Goal: Information Seeking & Learning: Learn about a topic

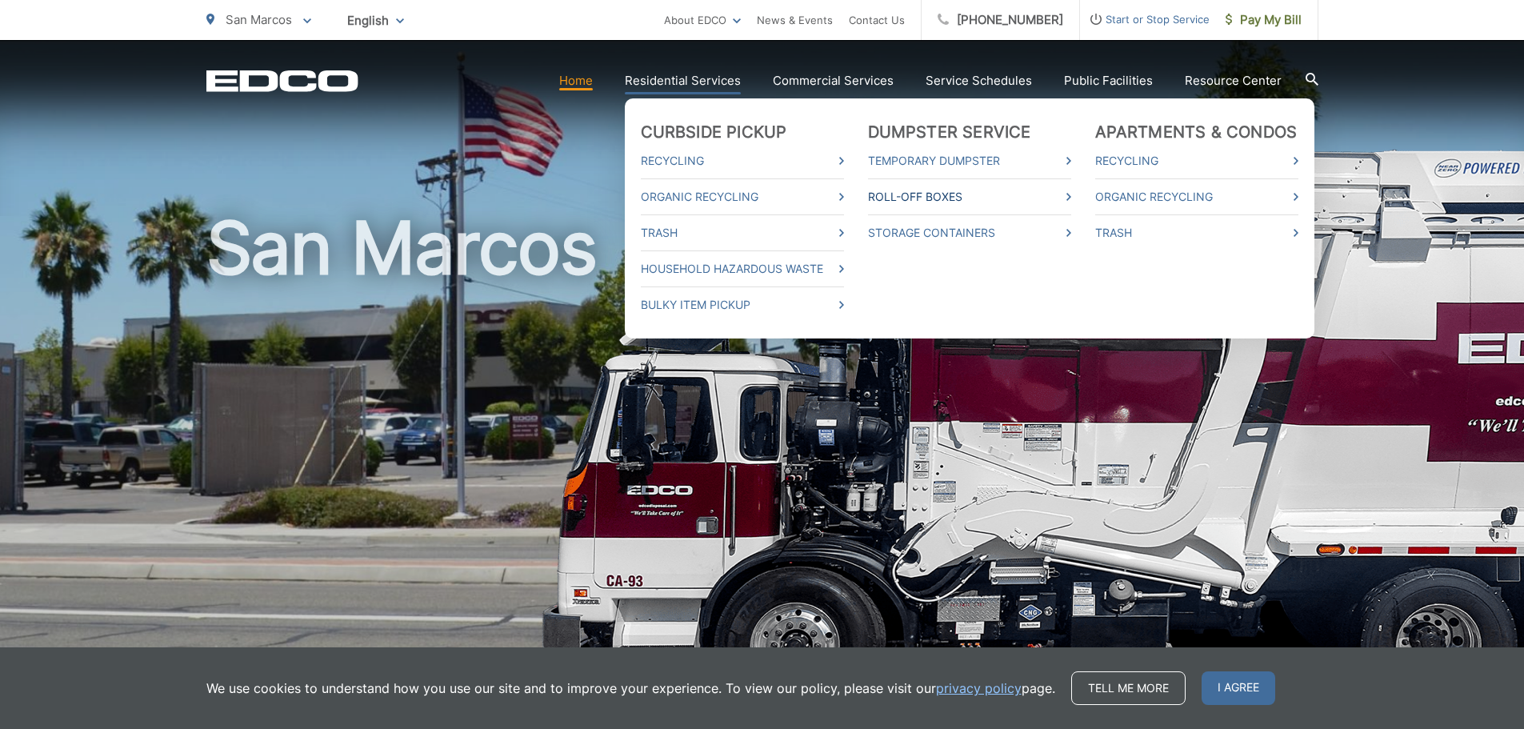
click at [940, 195] on link "Roll-Off Boxes" at bounding box center [969, 196] width 203 height 19
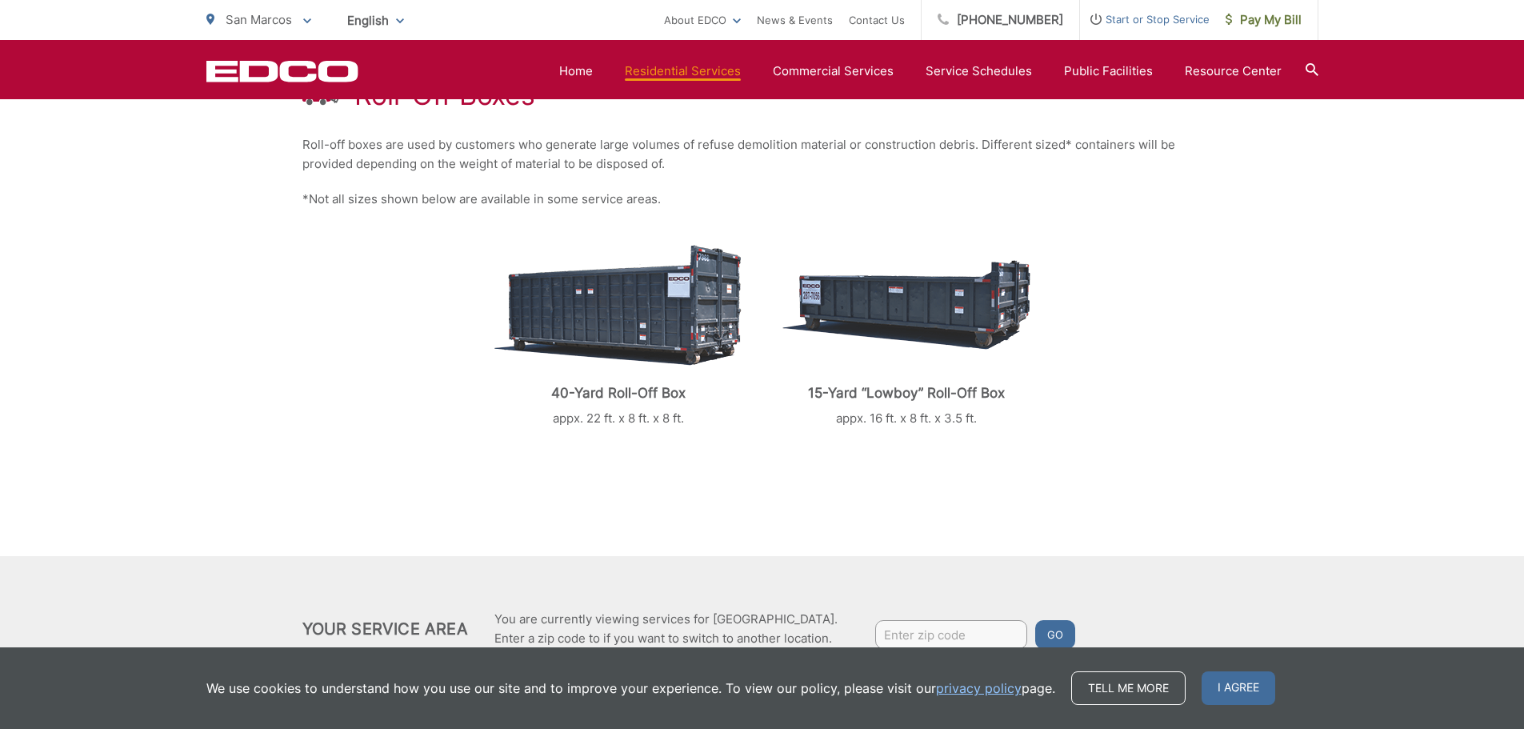
scroll to position [302, 0]
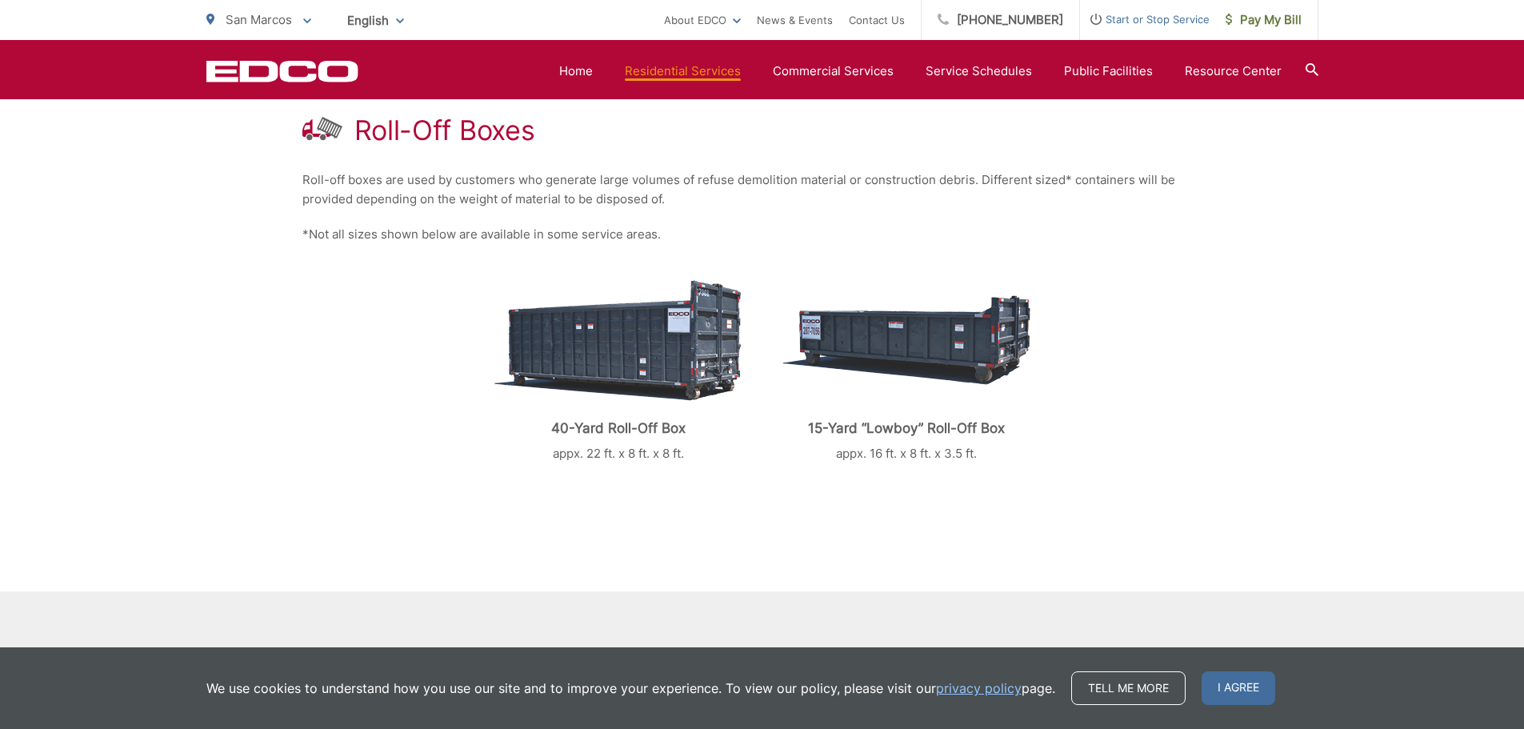
click at [867, 355] on img at bounding box center [906, 340] width 248 height 90
click at [946, 342] on img at bounding box center [906, 340] width 248 height 90
click at [1007, 371] on img at bounding box center [906, 340] width 248 height 90
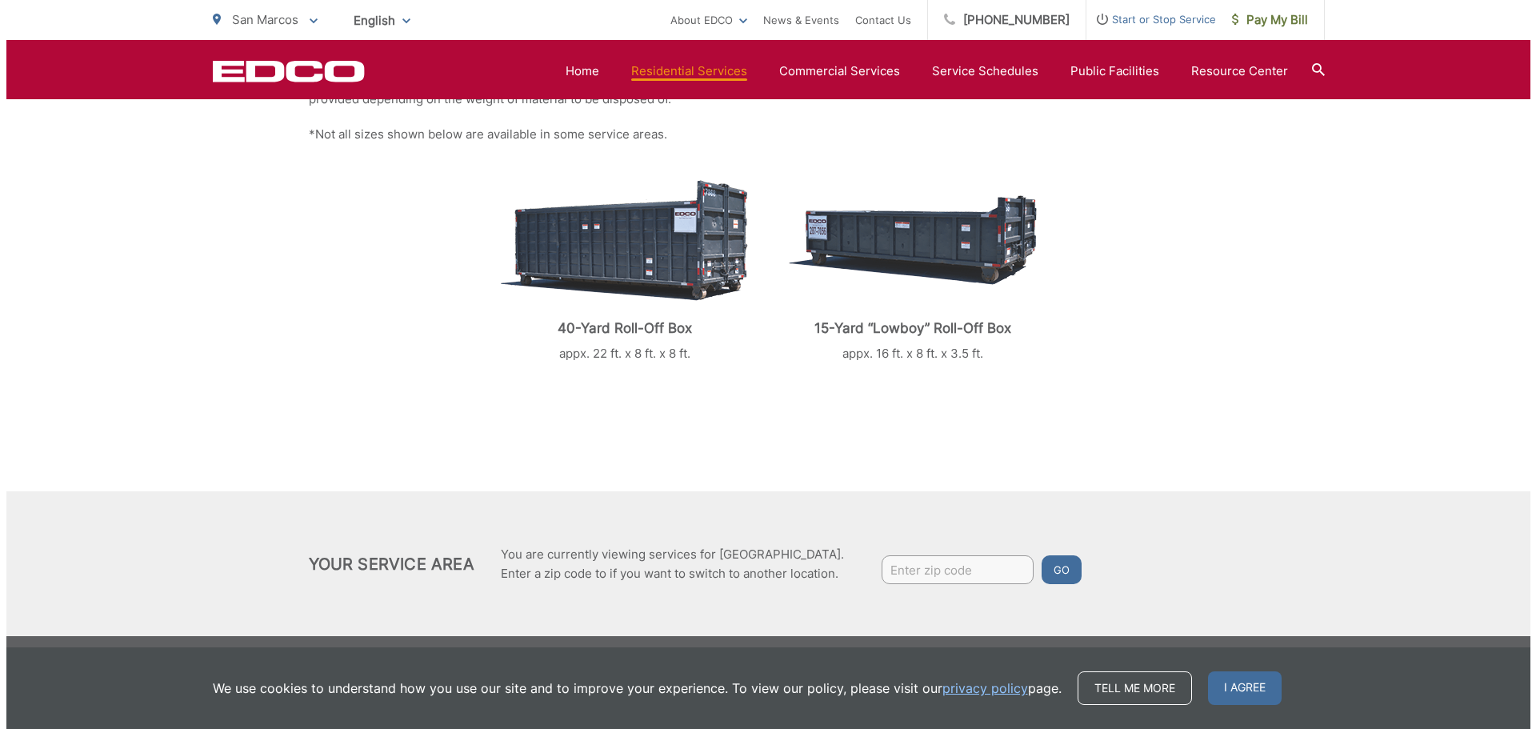
scroll to position [408, 0]
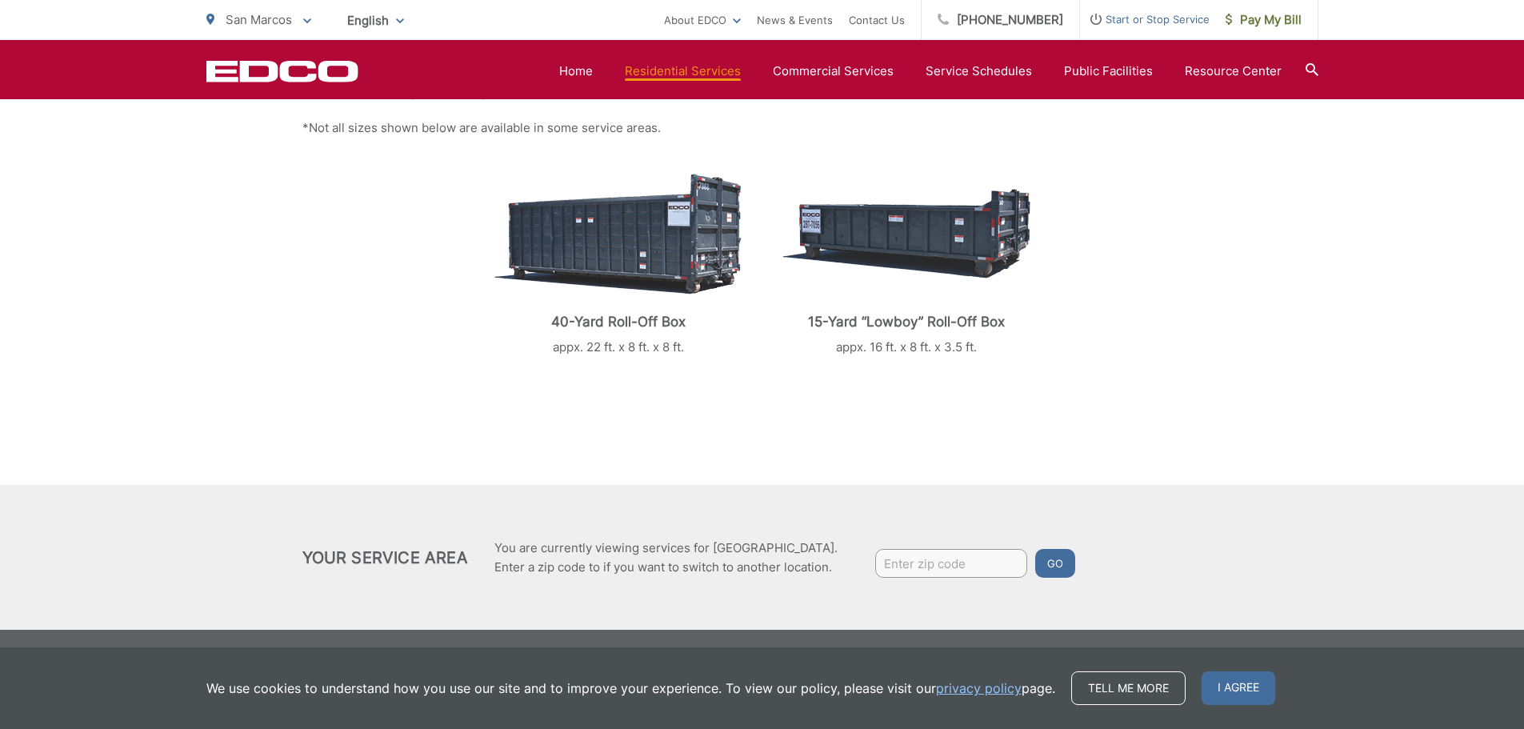
click at [967, 570] on input "Enter zip code" at bounding box center [951, 563] width 152 height 29
type input "92078"
click at [1061, 568] on button "Go" at bounding box center [1055, 563] width 40 height 29
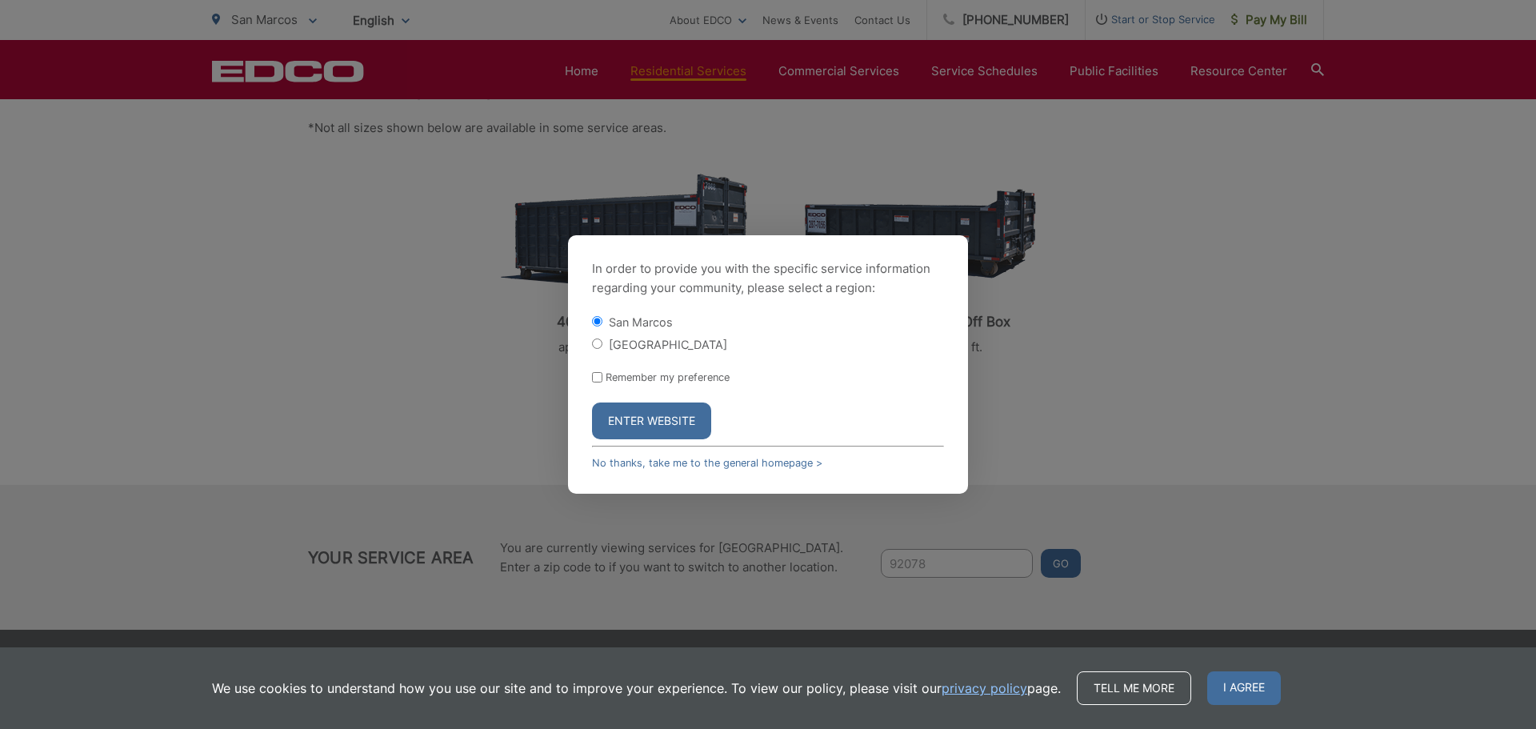
click at [594, 384] on form "San Marcos San Marcos County Remember my preference Enter Website" at bounding box center [768, 377] width 352 height 126
click at [594, 381] on input "Remember my preference" at bounding box center [597, 377] width 10 height 10
checkbox input "true"
click at [601, 428] on button "Enter Website" at bounding box center [651, 420] width 119 height 37
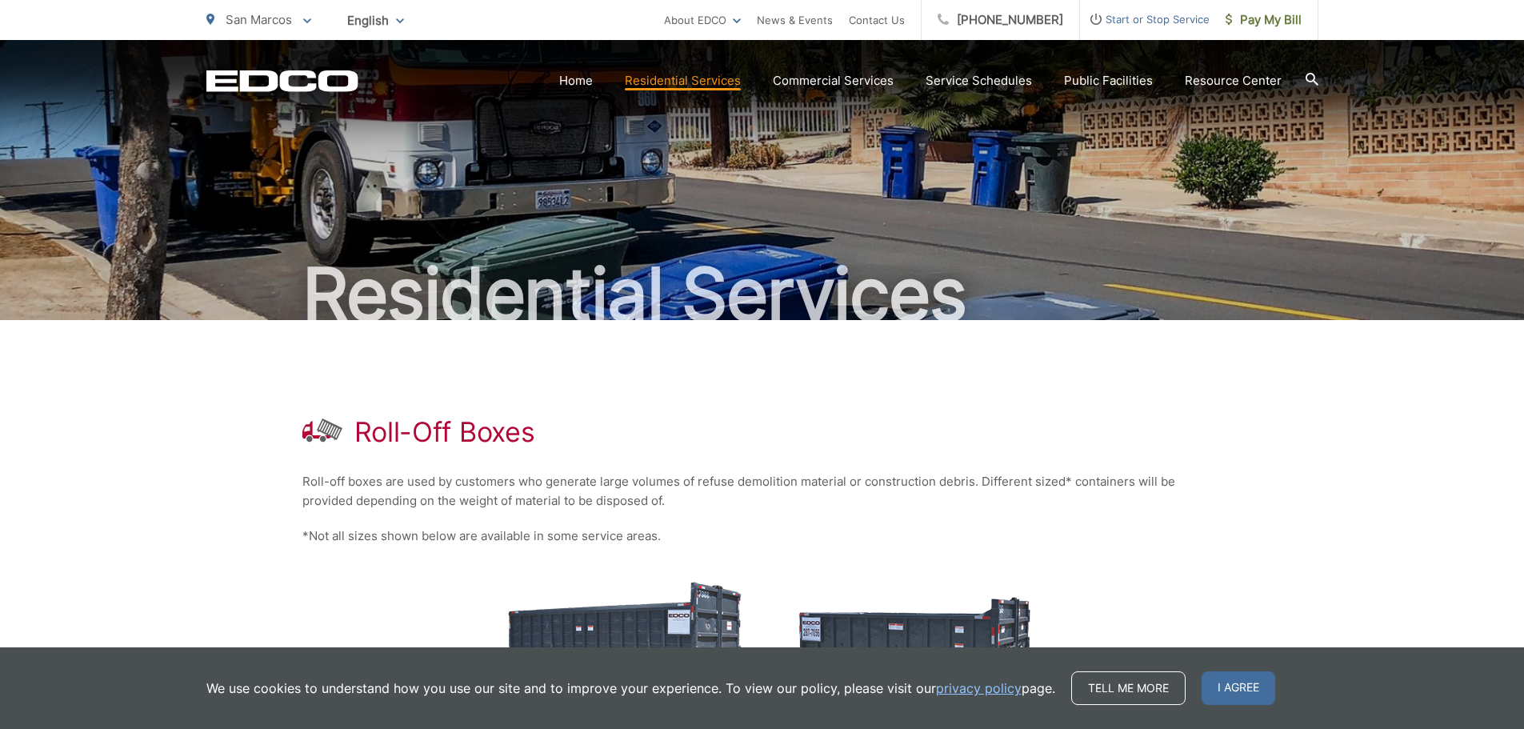
scroll to position [214, 0]
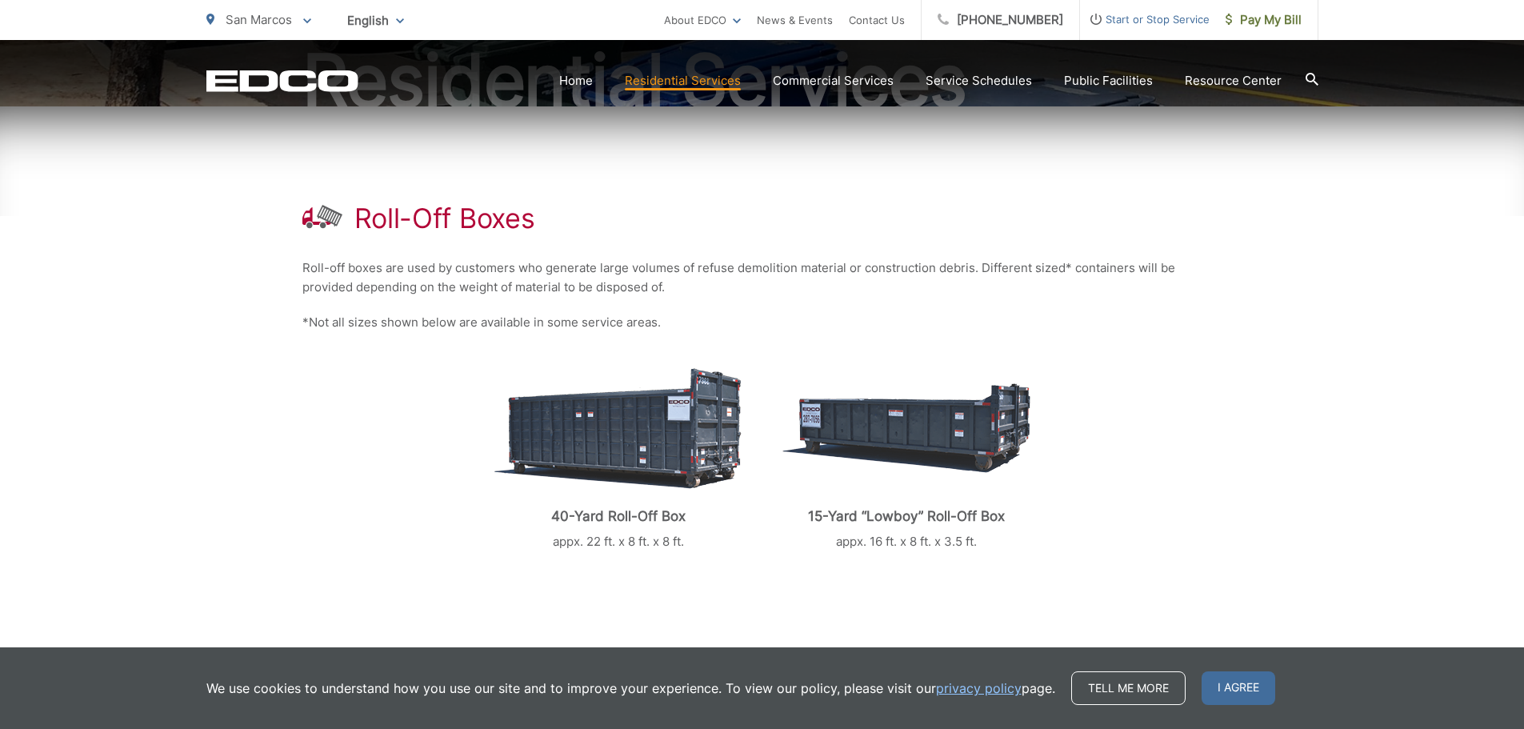
click at [900, 414] on img at bounding box center [906, 428] width 248 height 90
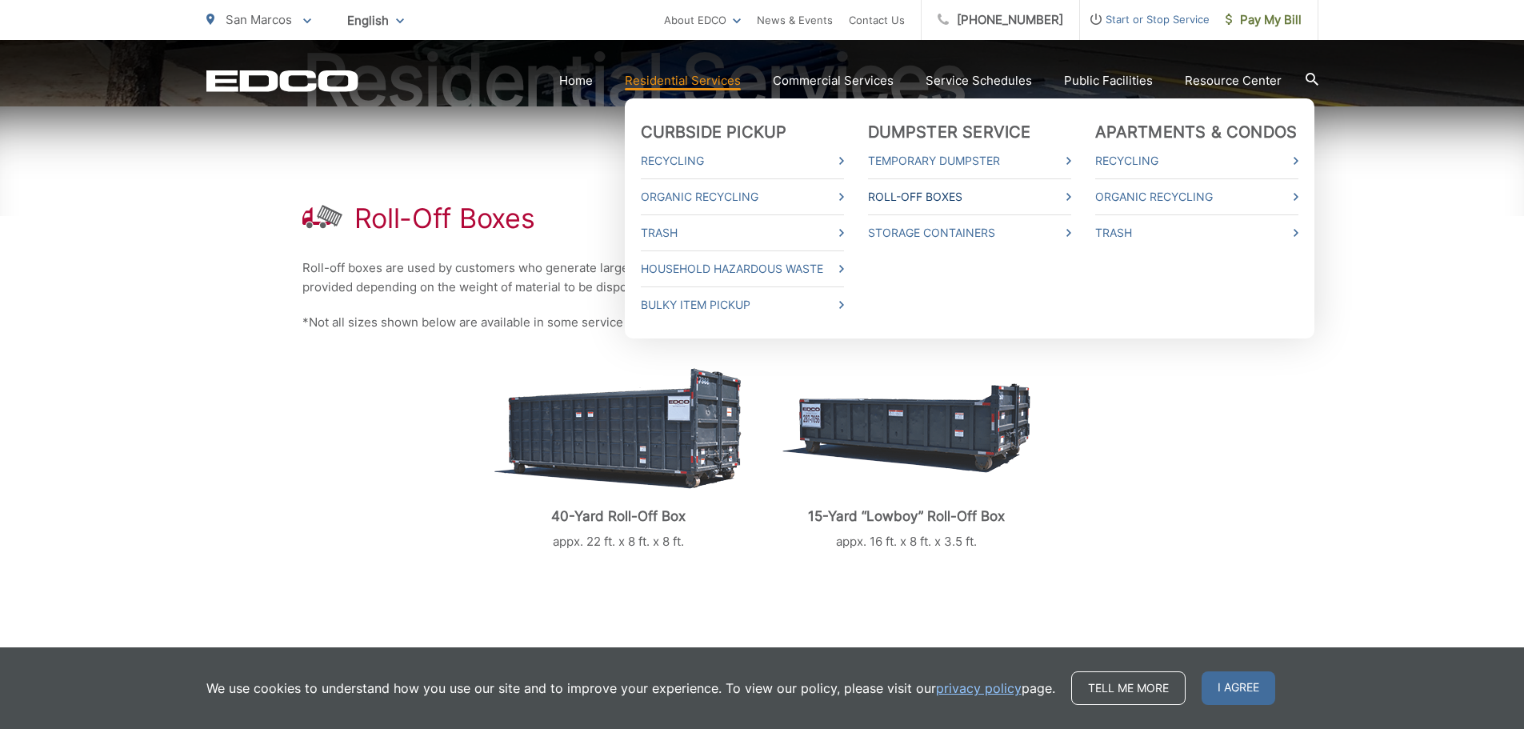
click at [938, 201] on link "Roll-Off Boxes" at bounding box center [969, 196] width 203 height 19
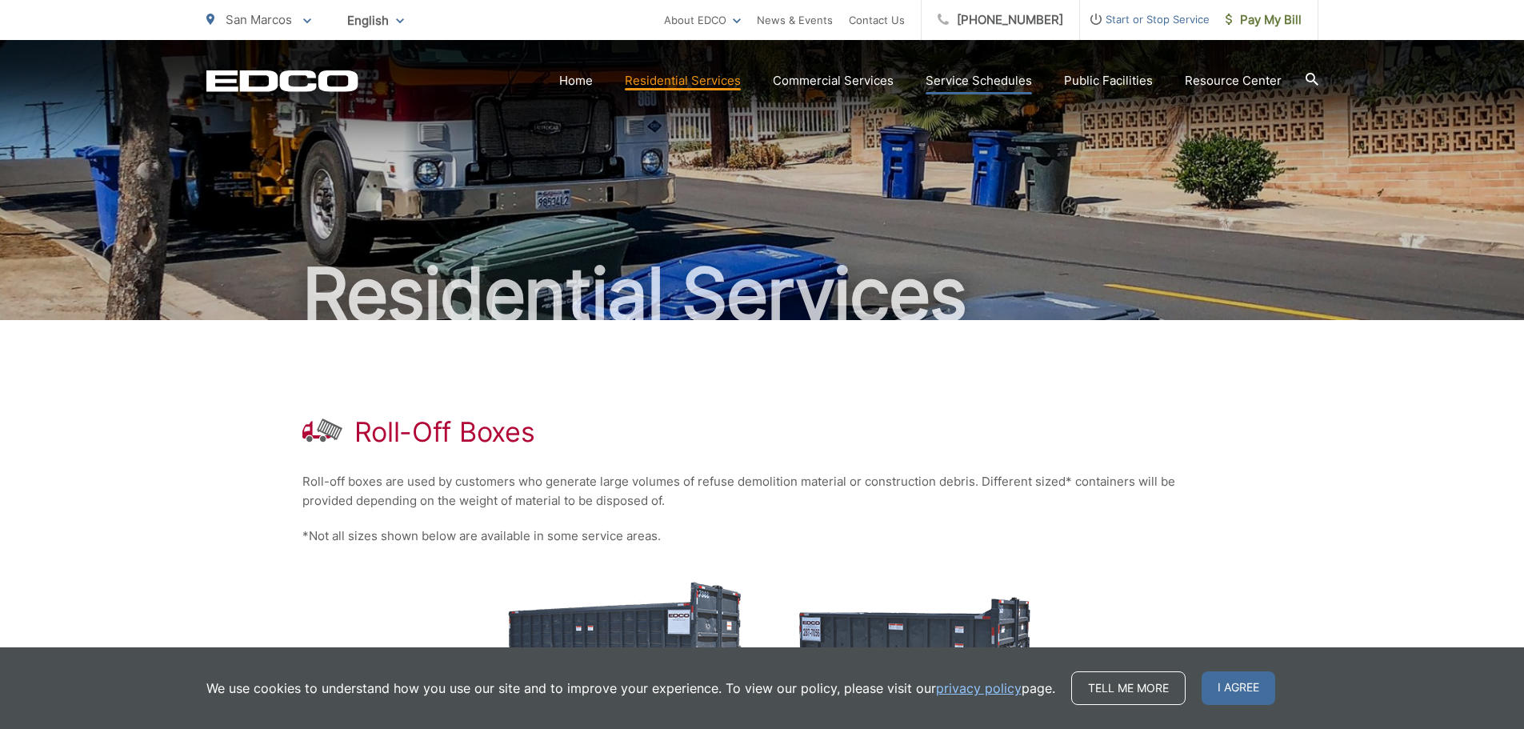
drag, startPoint x: 974, startPoint y: 97, endPoint x: 983, endPoint y: 80, distance: 19.0
click at [983, 80] on link "Service Schedules" at bounding box center [979, 80] width 106 height 19
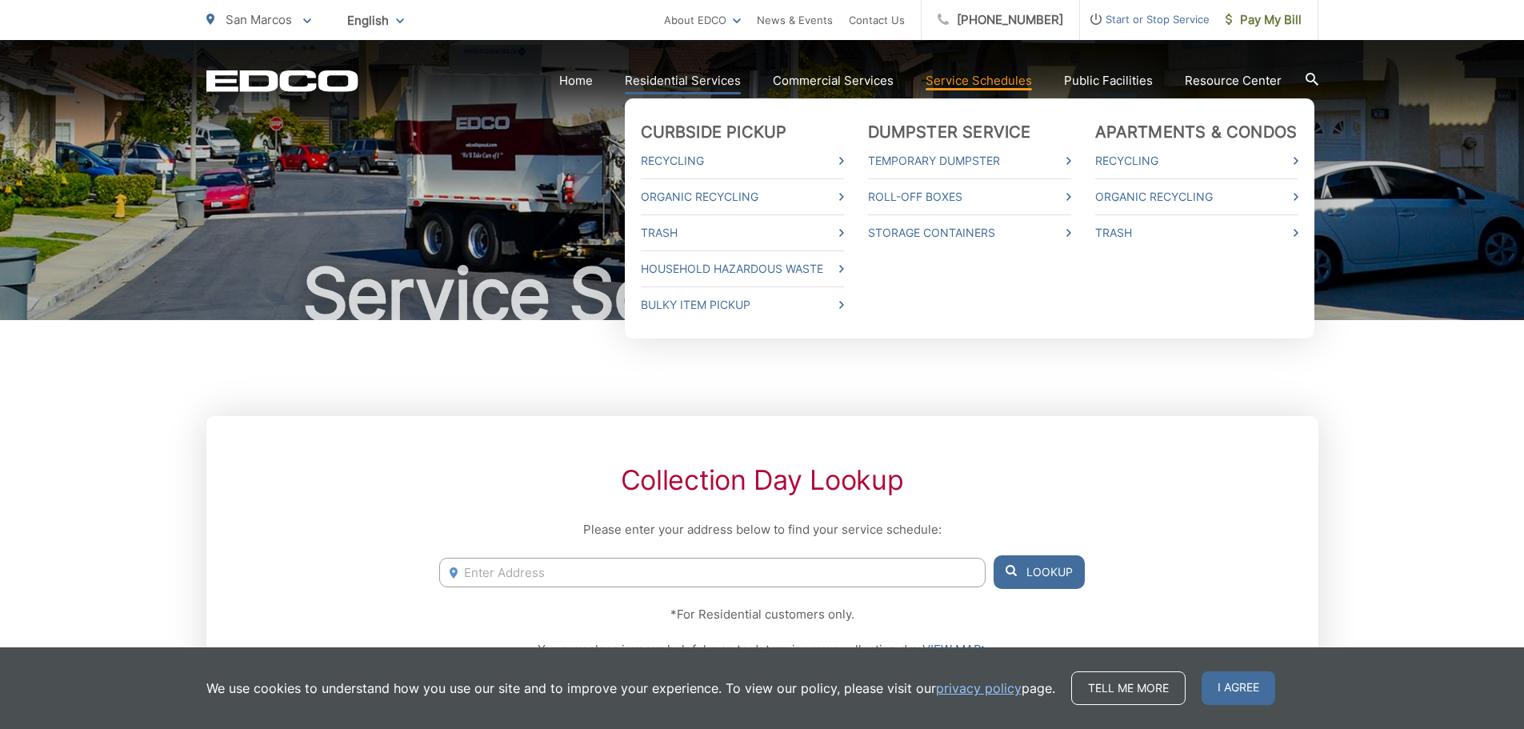
click at [695, 80] on link "Residential Services" at bounding box center [683, 80] width 116 height 19
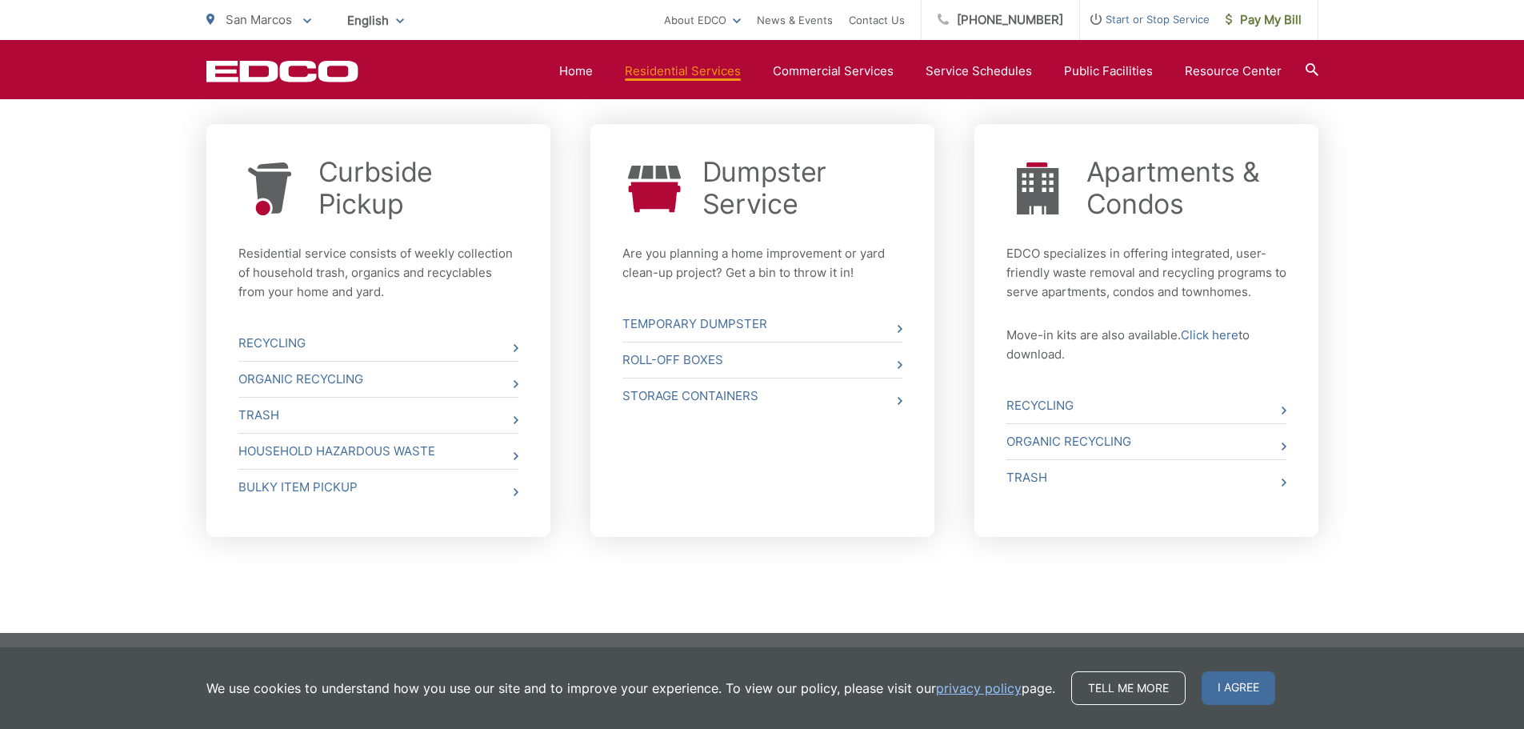
scroll to position [607, 0]
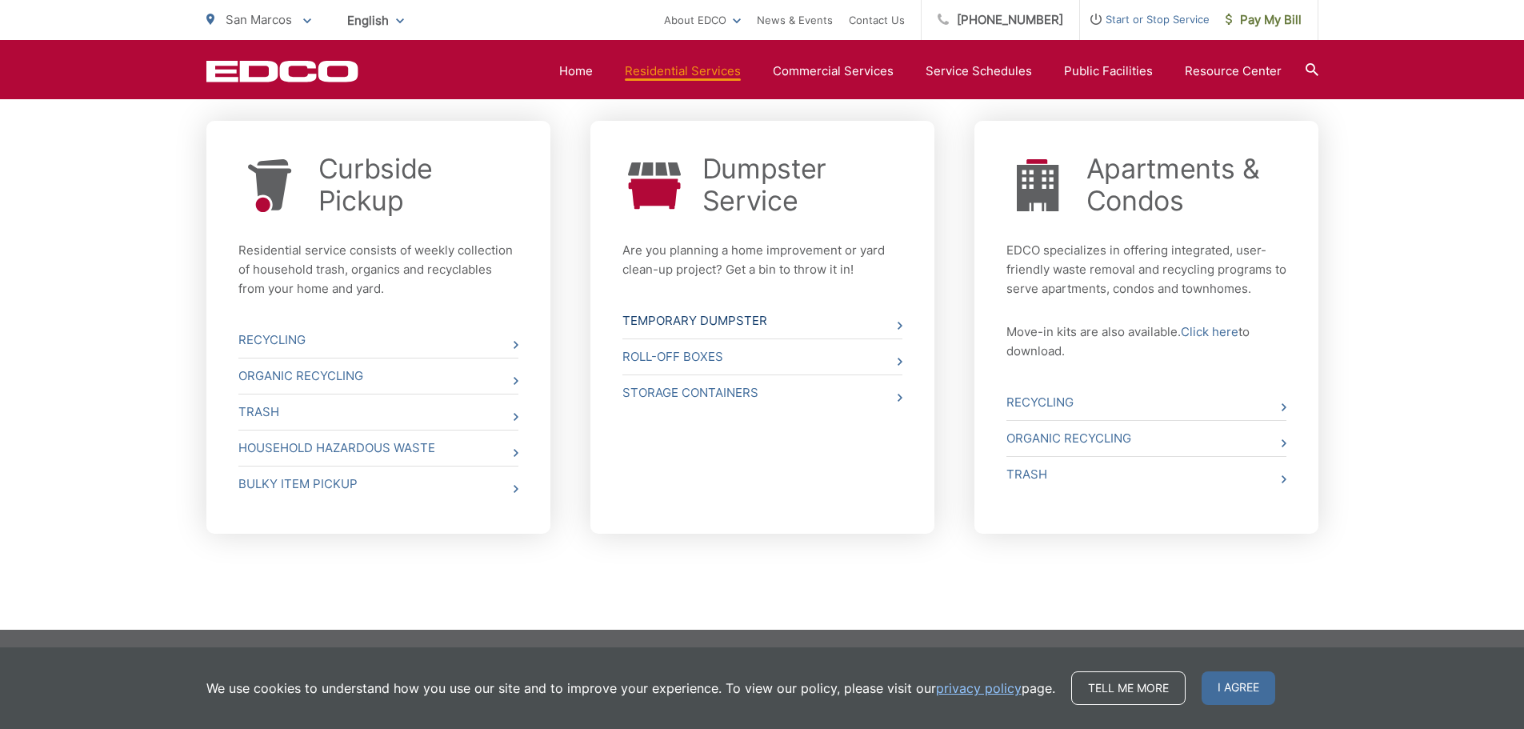
click at [894, 330] on link "Temporary Dumpster" at bounding box center [762, 320] width 280 height 35
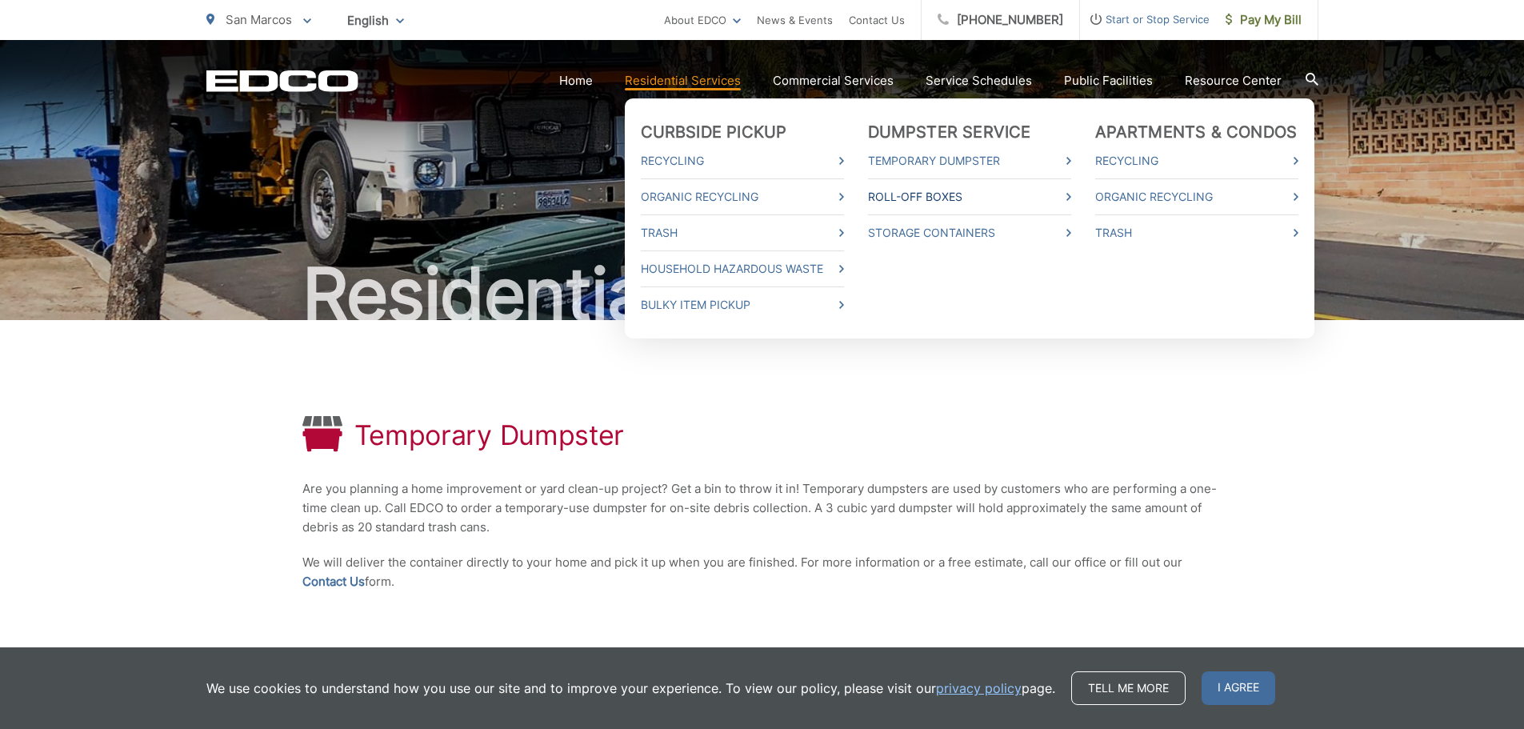
click at [902, 193] on link "Roll-Off Boxes" at bounding box center [969, 196] width 203 height 19
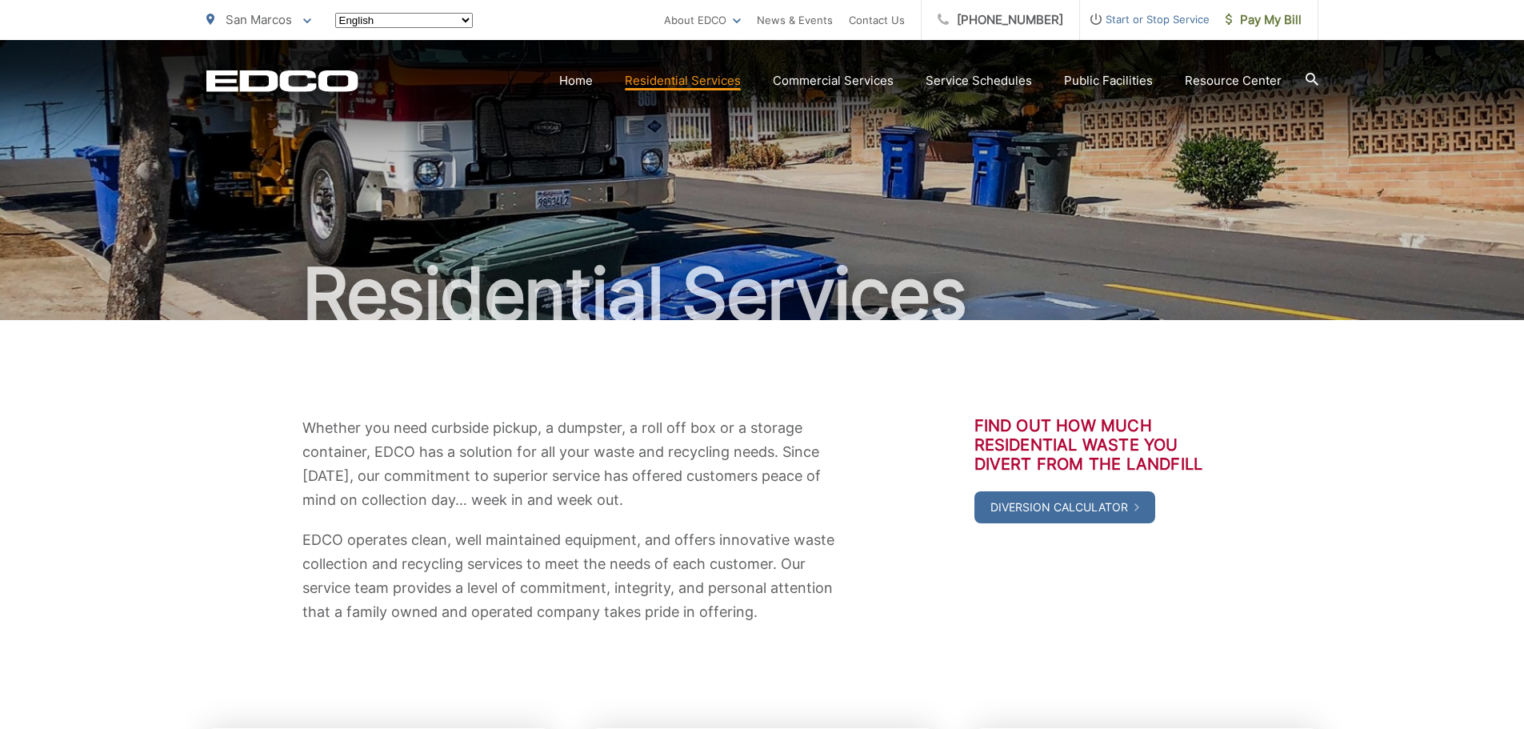
scroll to position [604, 0]
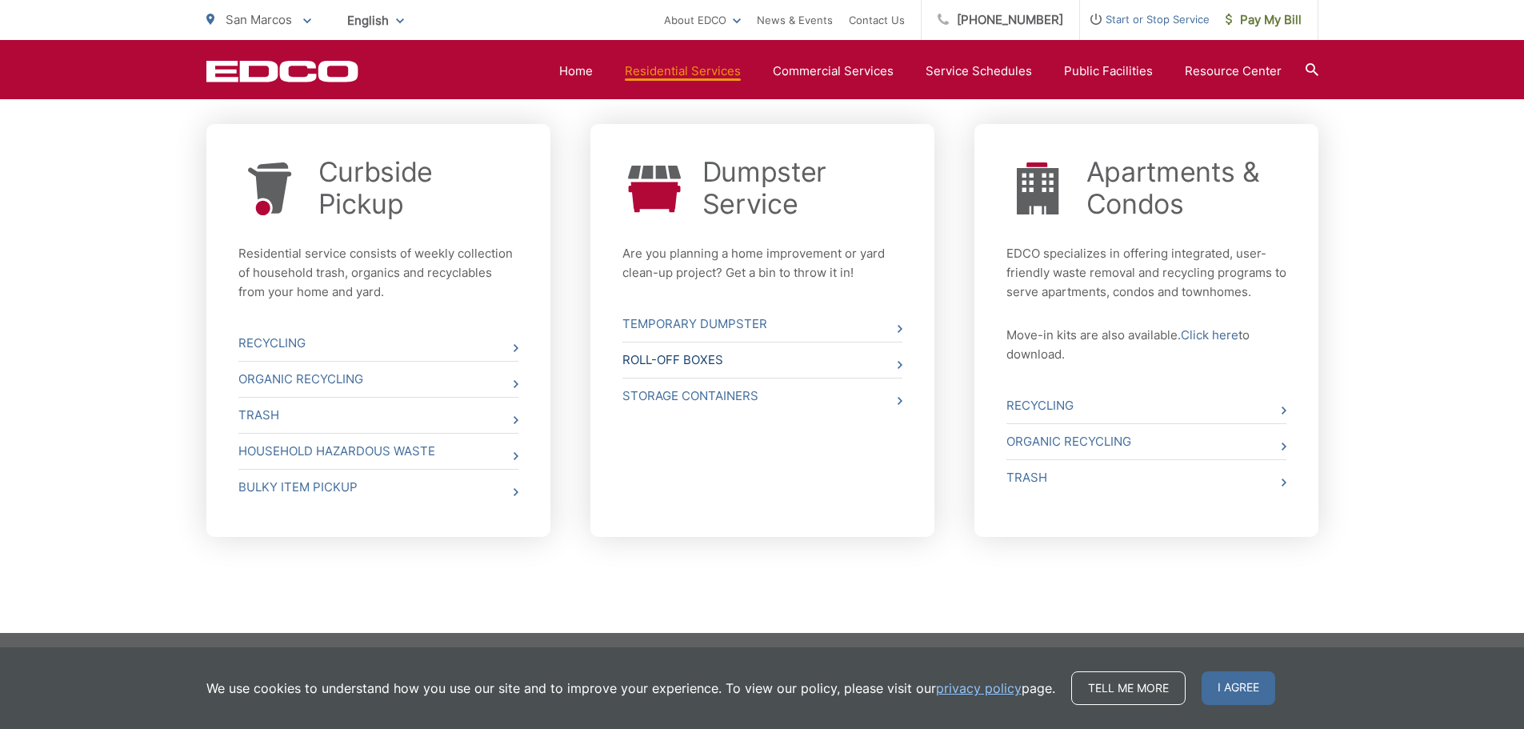
click at [898, 366] on icon at bounding box center [900, 365] width 5 height 8
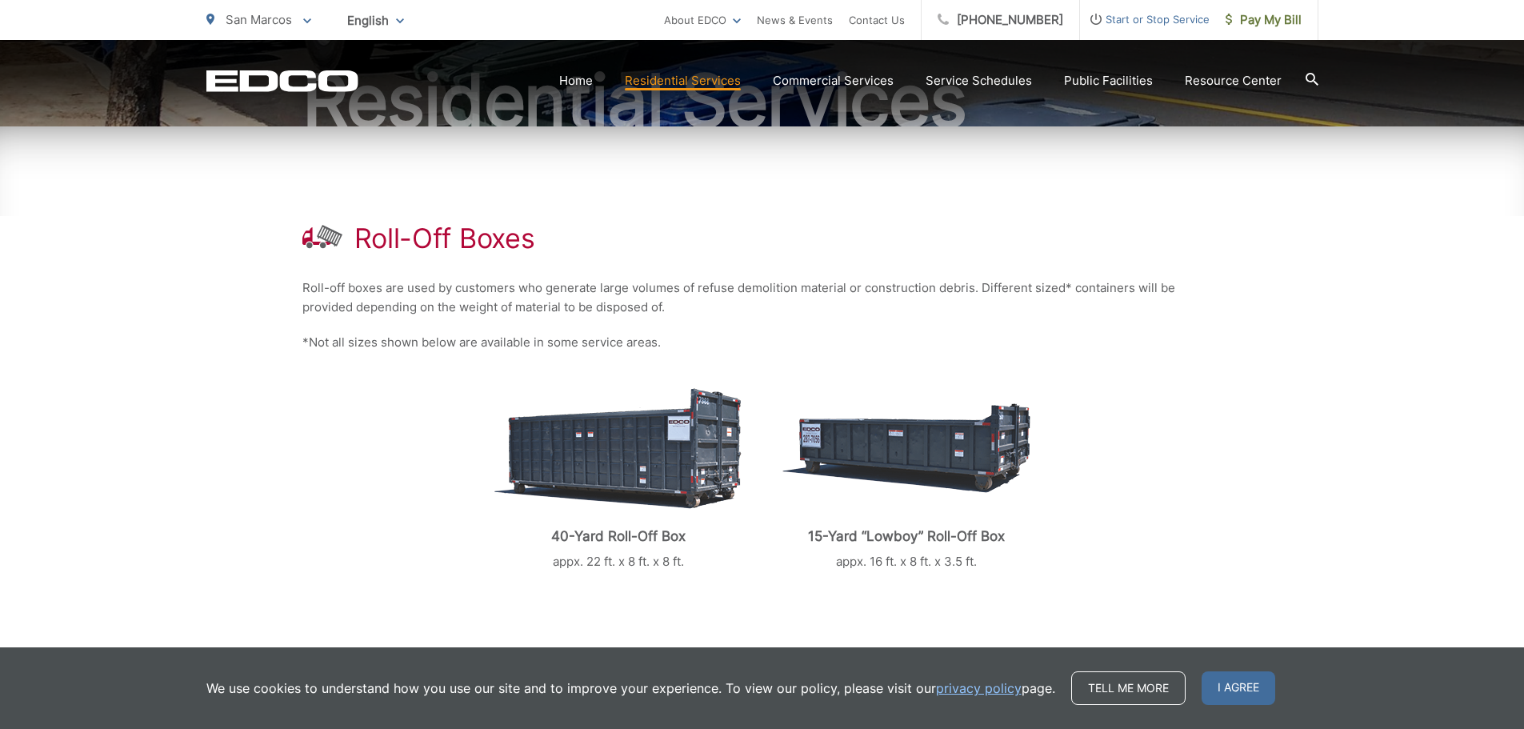
scroll to position [214, 0]
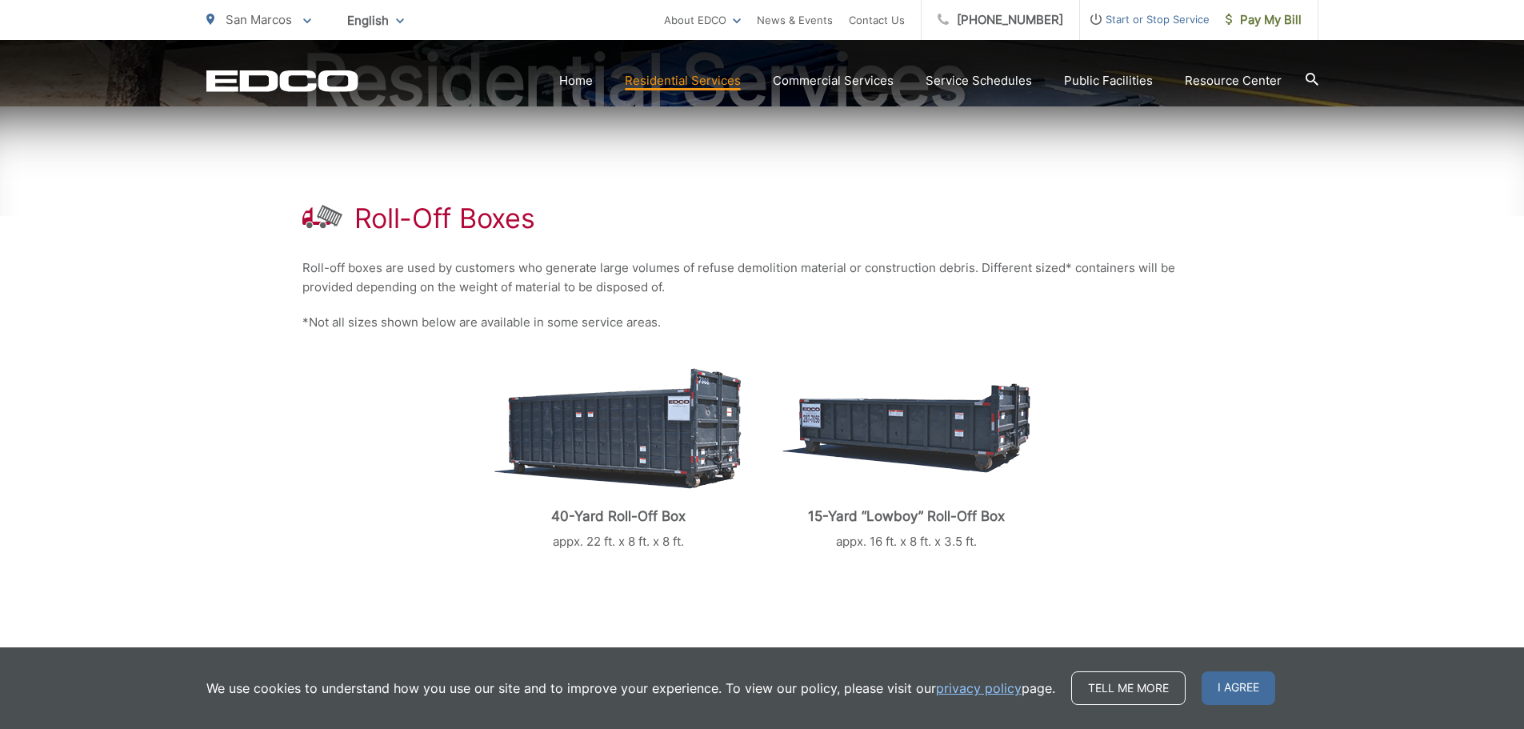
click at [687, 429] on img at bounding box center [617, 428] width 247 height 121
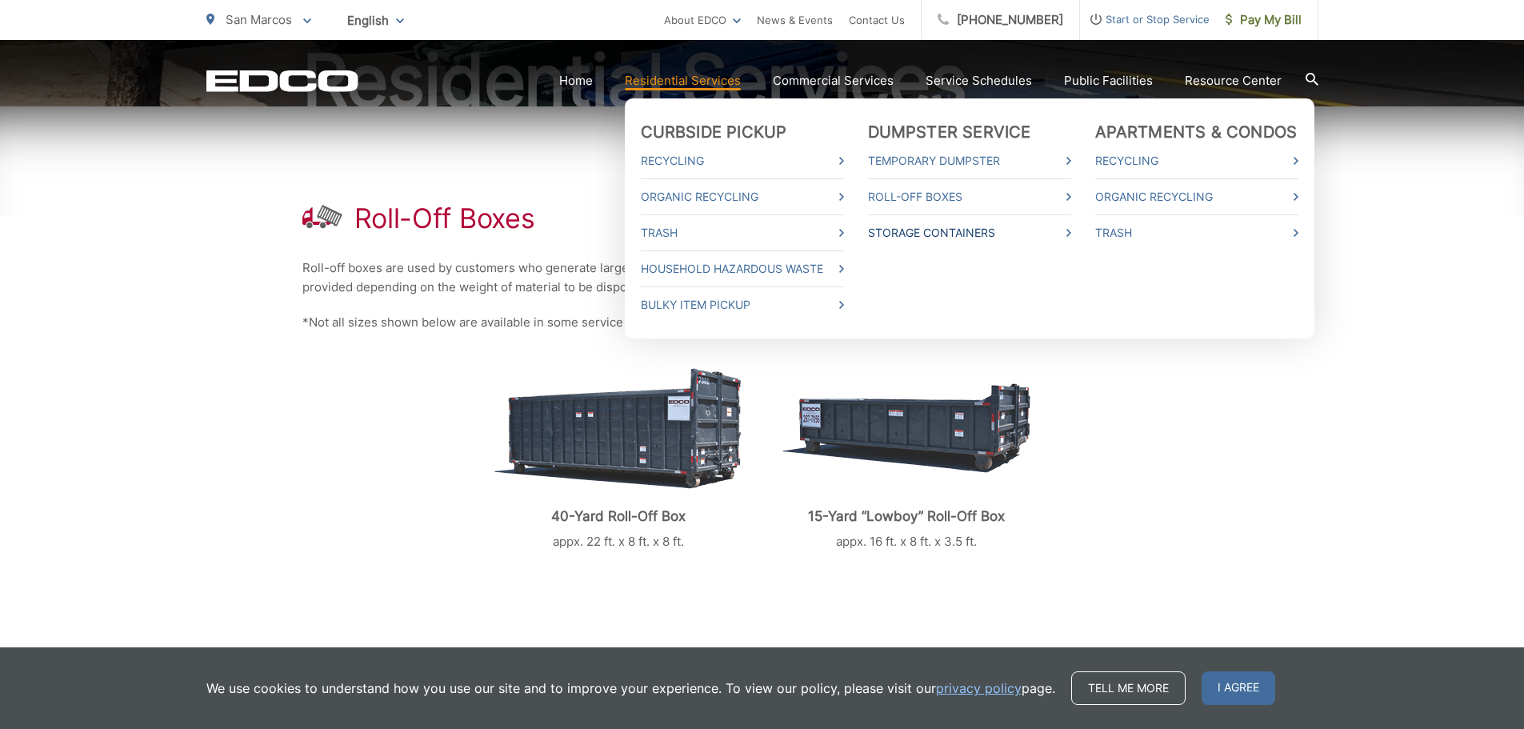
click at [938, 238] on link "Storage Containers" at bounding box center [969, 232] width 203 height 19
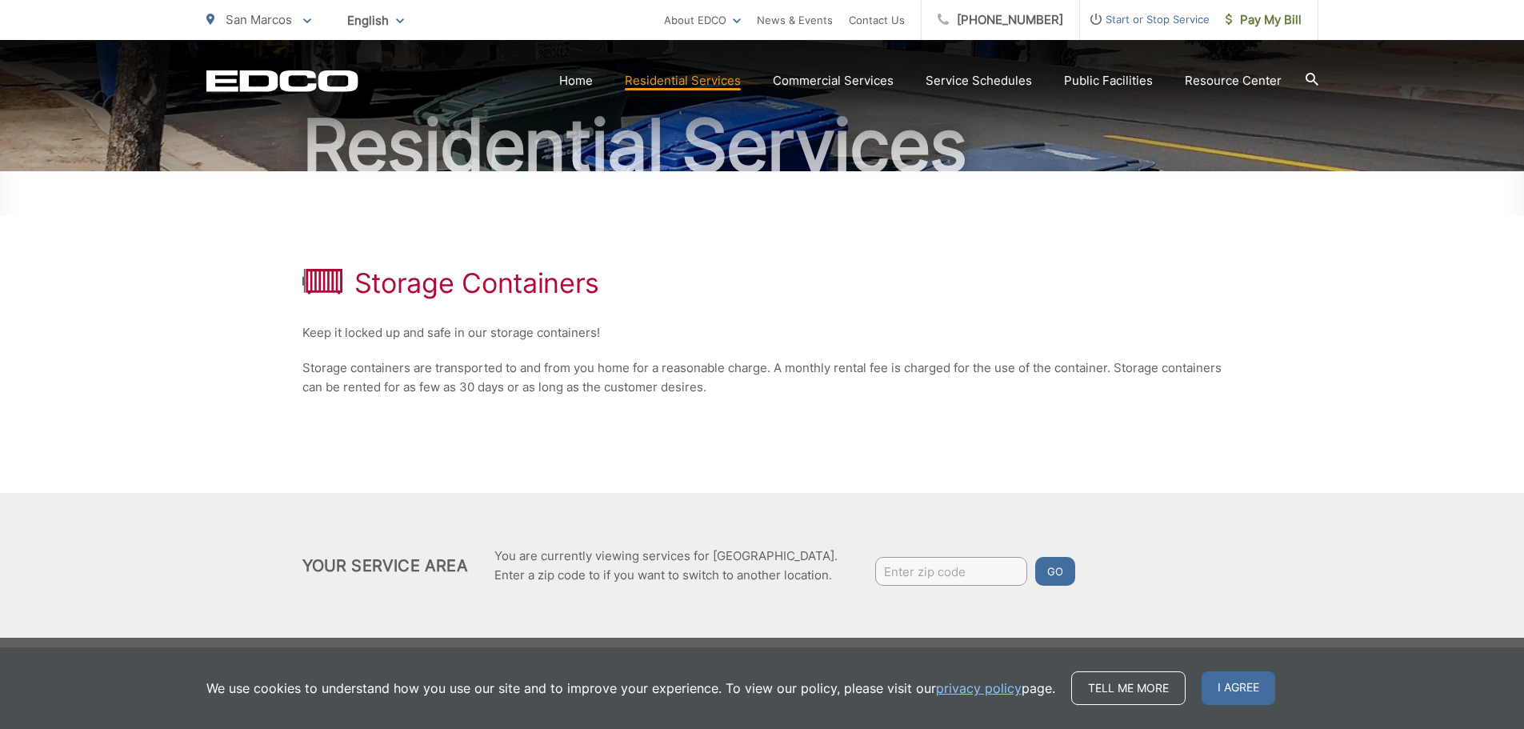
scroll to position [157, 0]
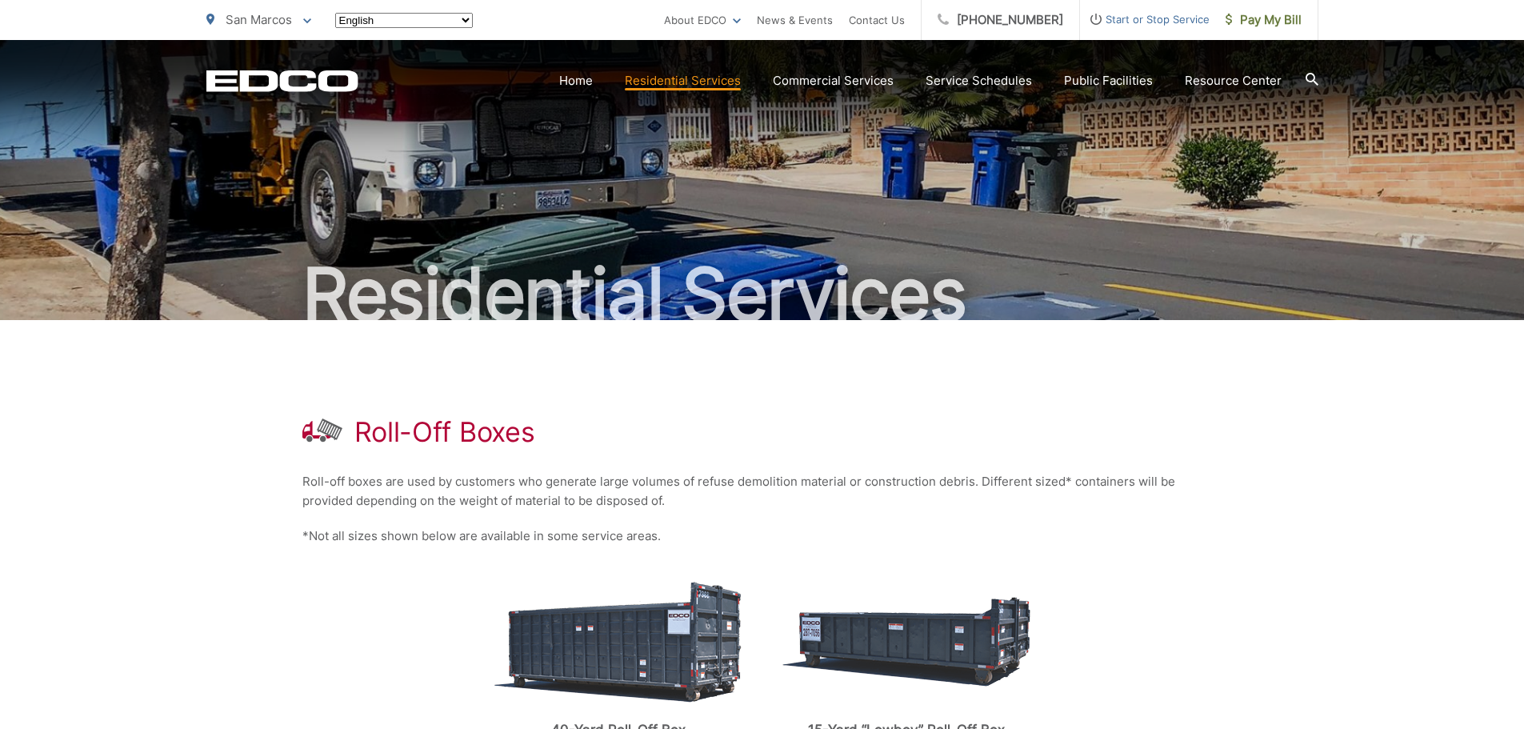
scroll to position [214, 0]
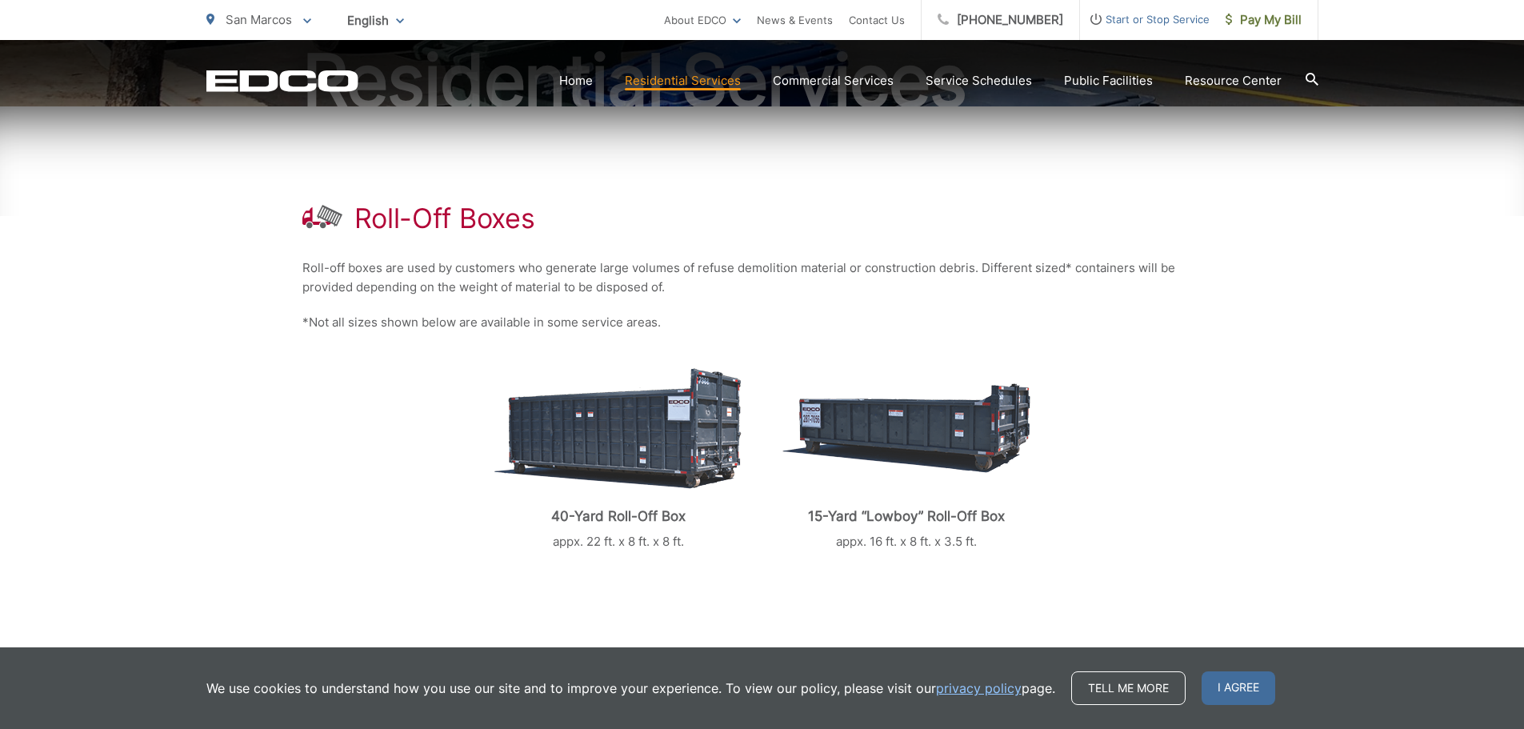
click at [653, 449] on img at bounding box center [617, 428] width 247 height 121
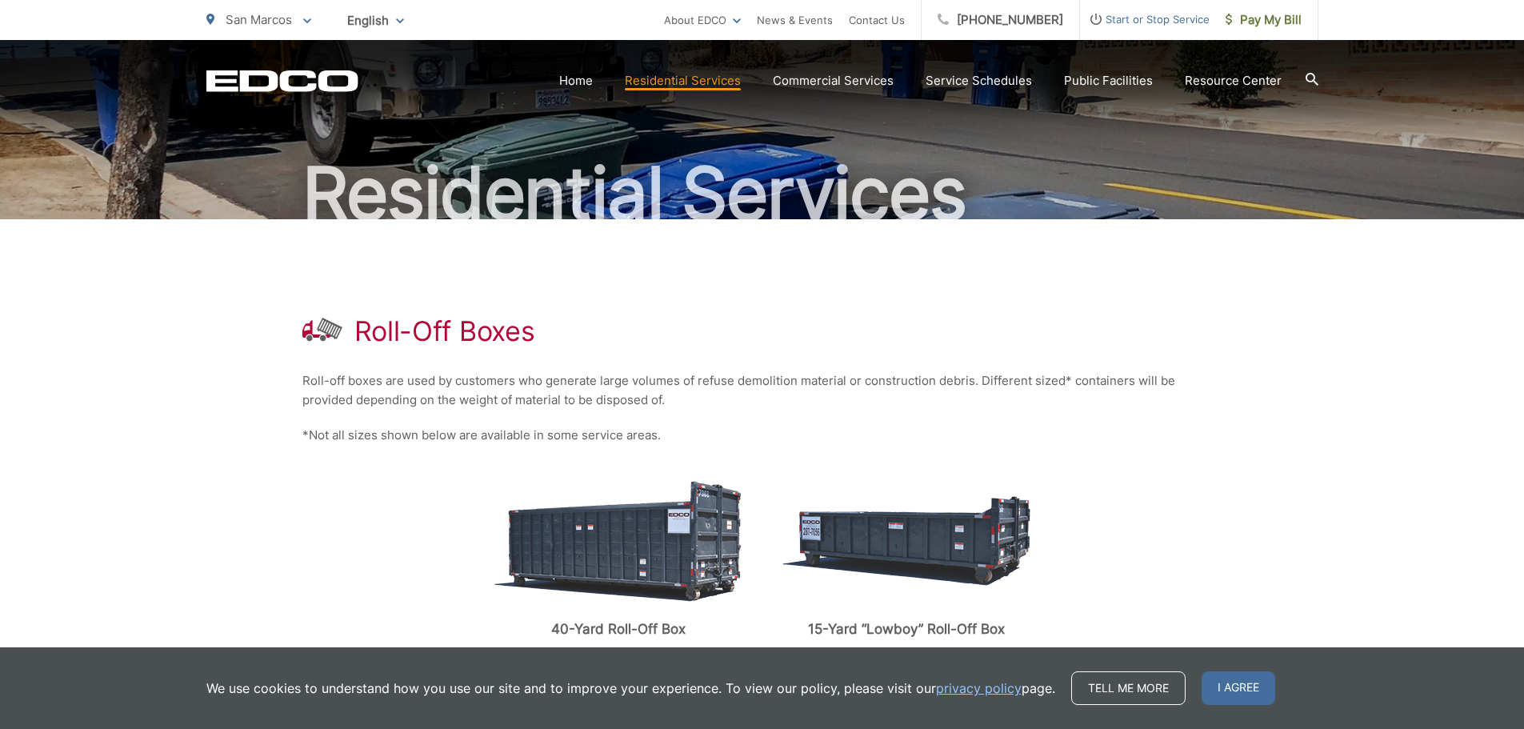
scroll to position [106, 0]
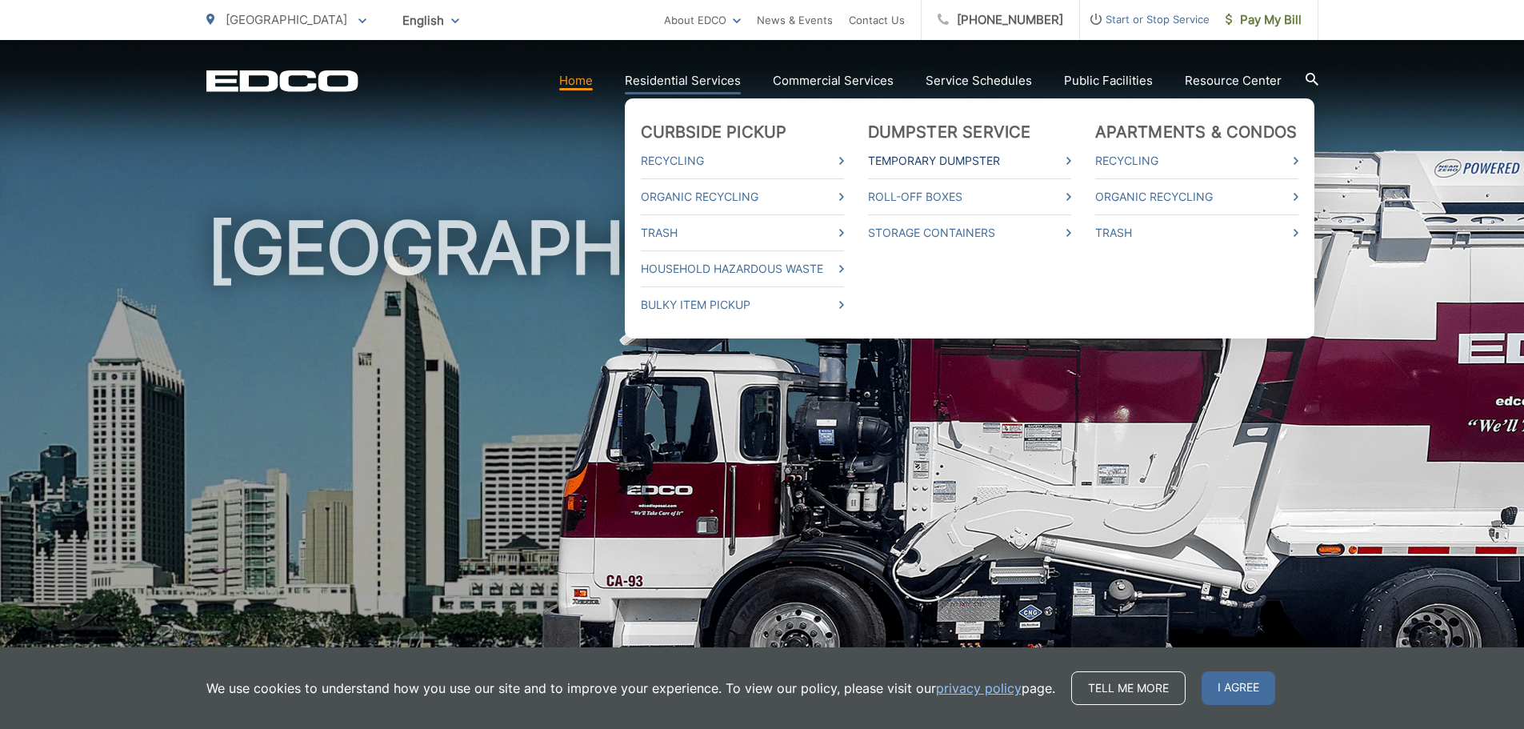
click at [906, 158] on link "Temporary Dumpster" at bounding box center [969, 160] width 203 height 19
drag, startPoint x: 722, startPoint y: 93, endPoint x: 707, endPoint y: 84, distance: 16.9
click at [707, 84] on link "Residential Services" at bounding box center [683, 80] width 116 height 19
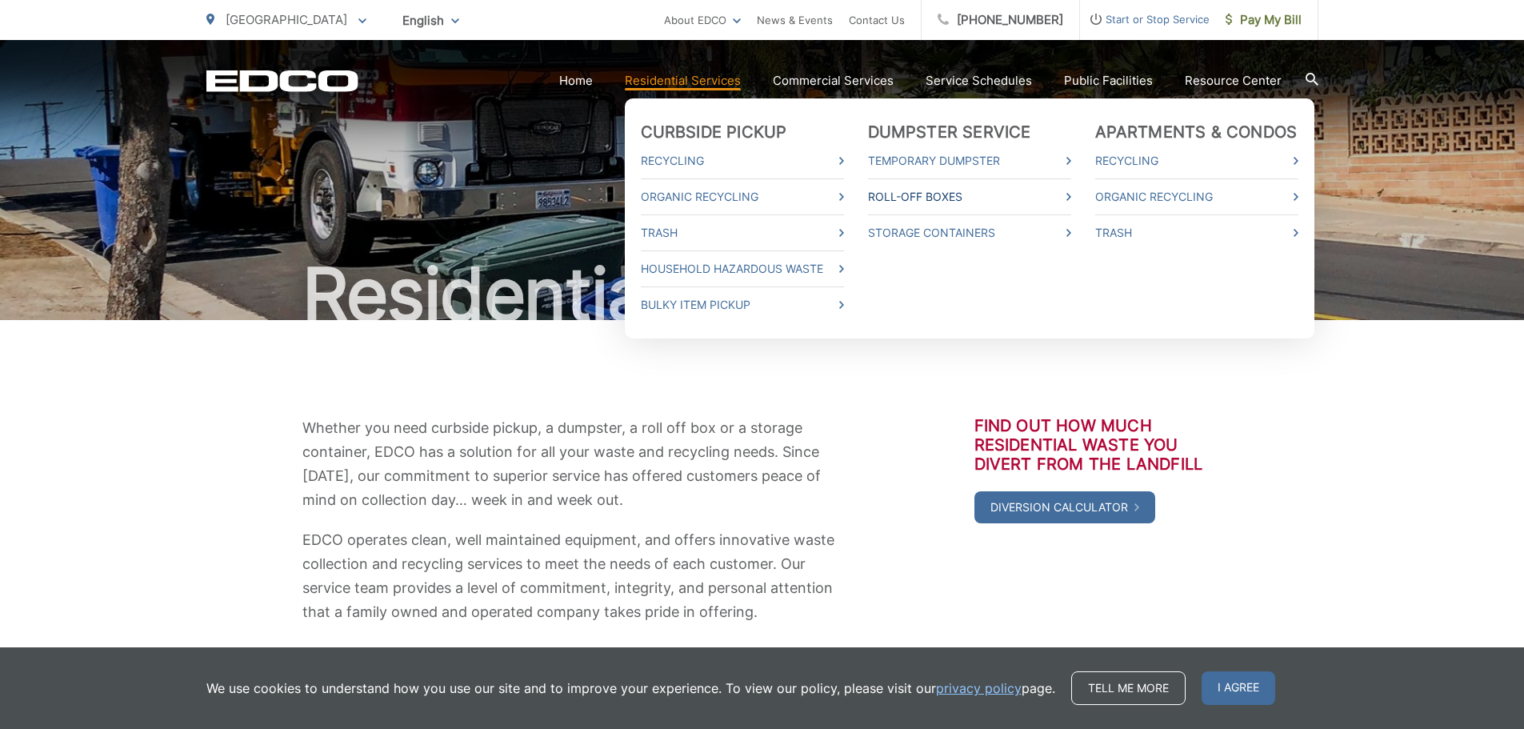
click at [921, 200] on link "Roll-Off Boxes" at bounding box center [969, 196] width 203 height 19
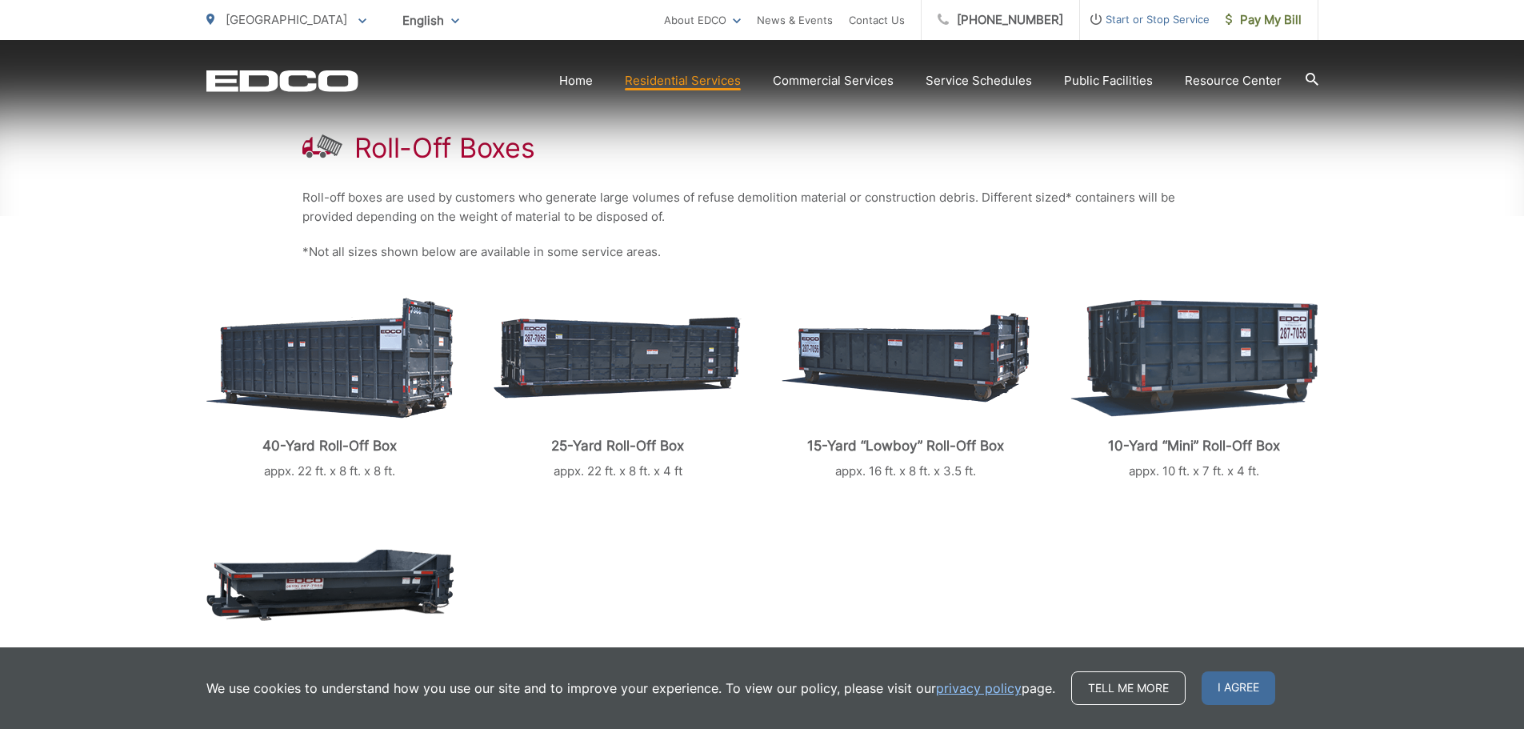
scroll to position [426, 0]
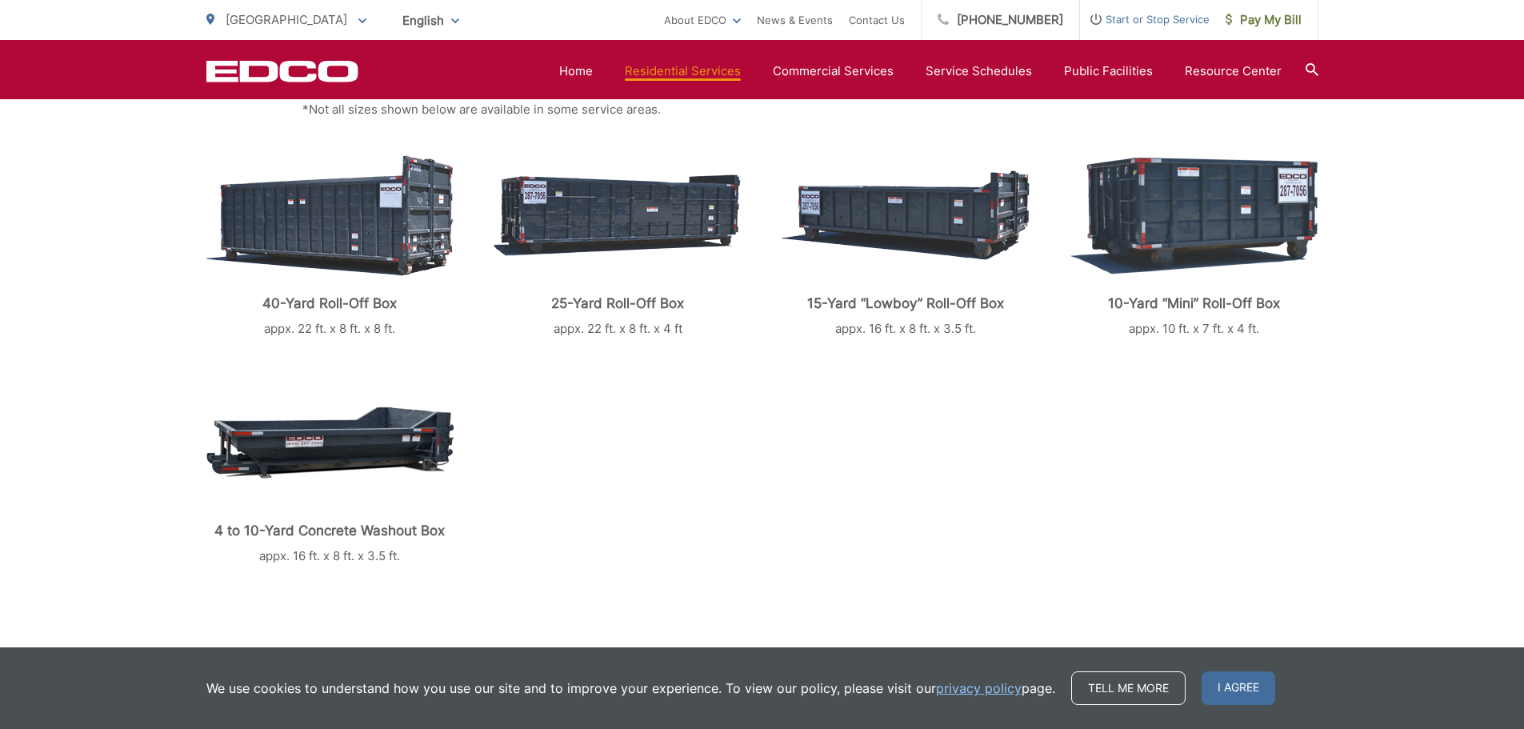
click at [1166, 200] on img at bounding box center [1193, 216] width 247 height 118
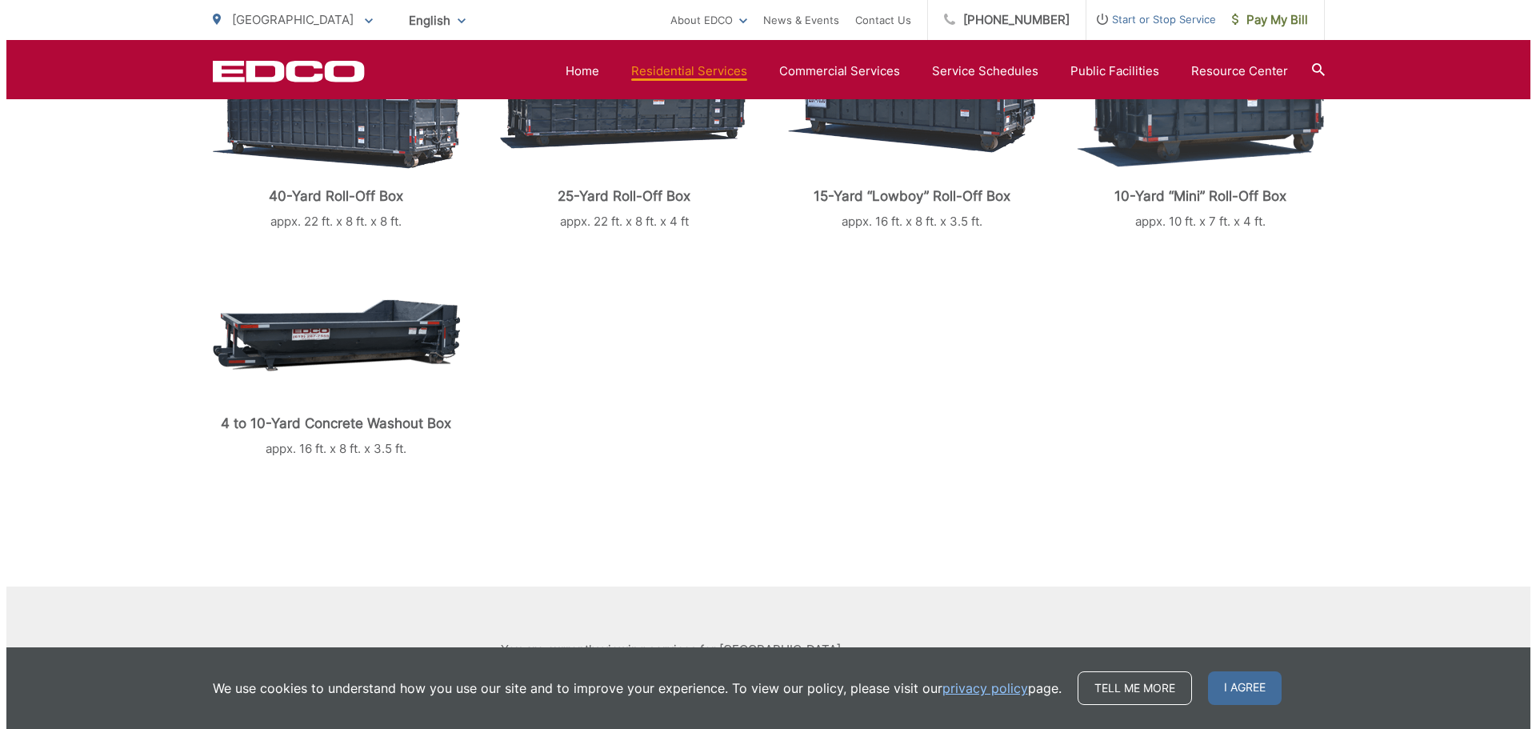
scroll to position [635, 0]
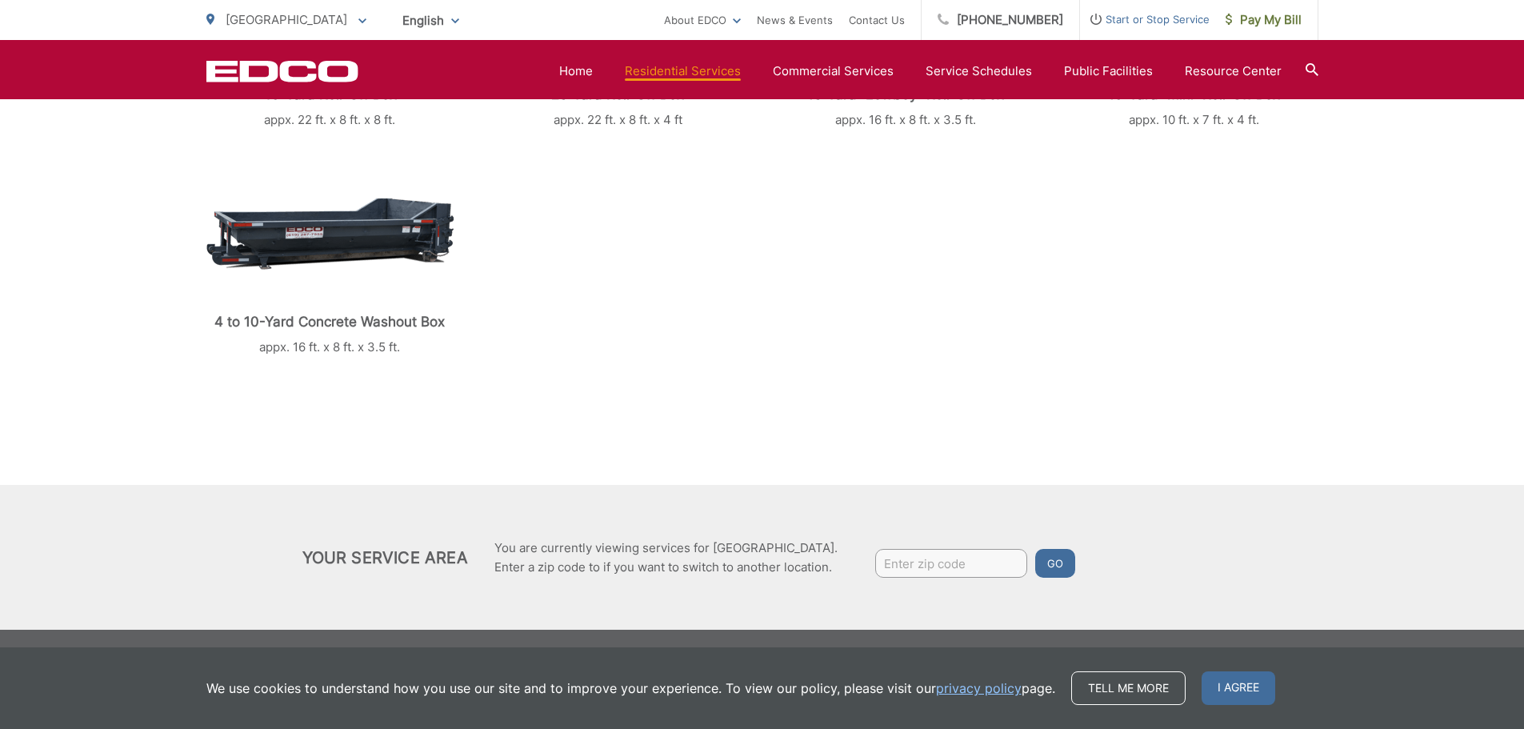
click at [970, 564] on input "Enter zip code" at bounding box center [951, 563] width 152 height 29
type input "92078"
click at [1037, 557] on button "Go" at bounding box center [1055, 563] width 40 height 29
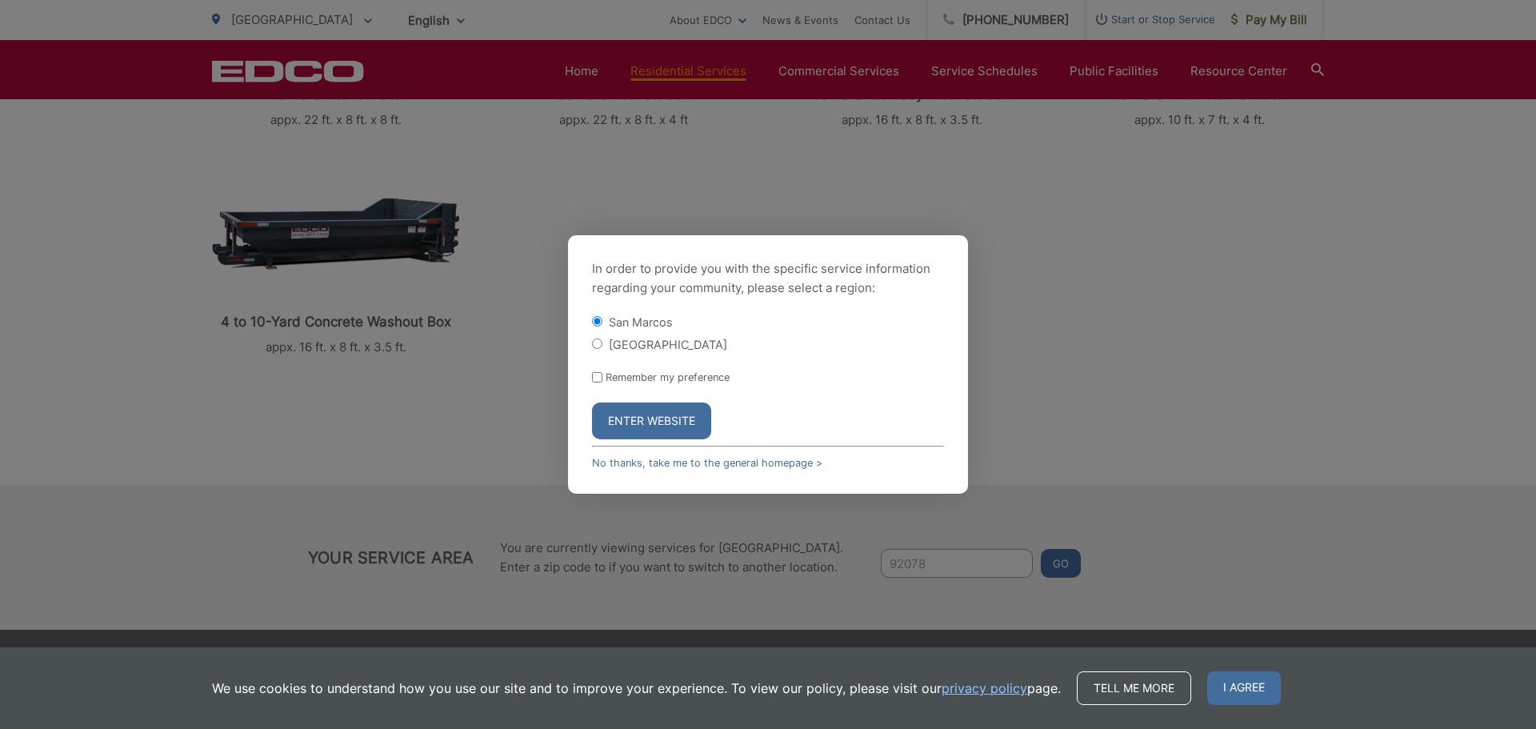
click at [620, 426] on button "Enter Website" at bounding box center [651, 420] width 119 height 37
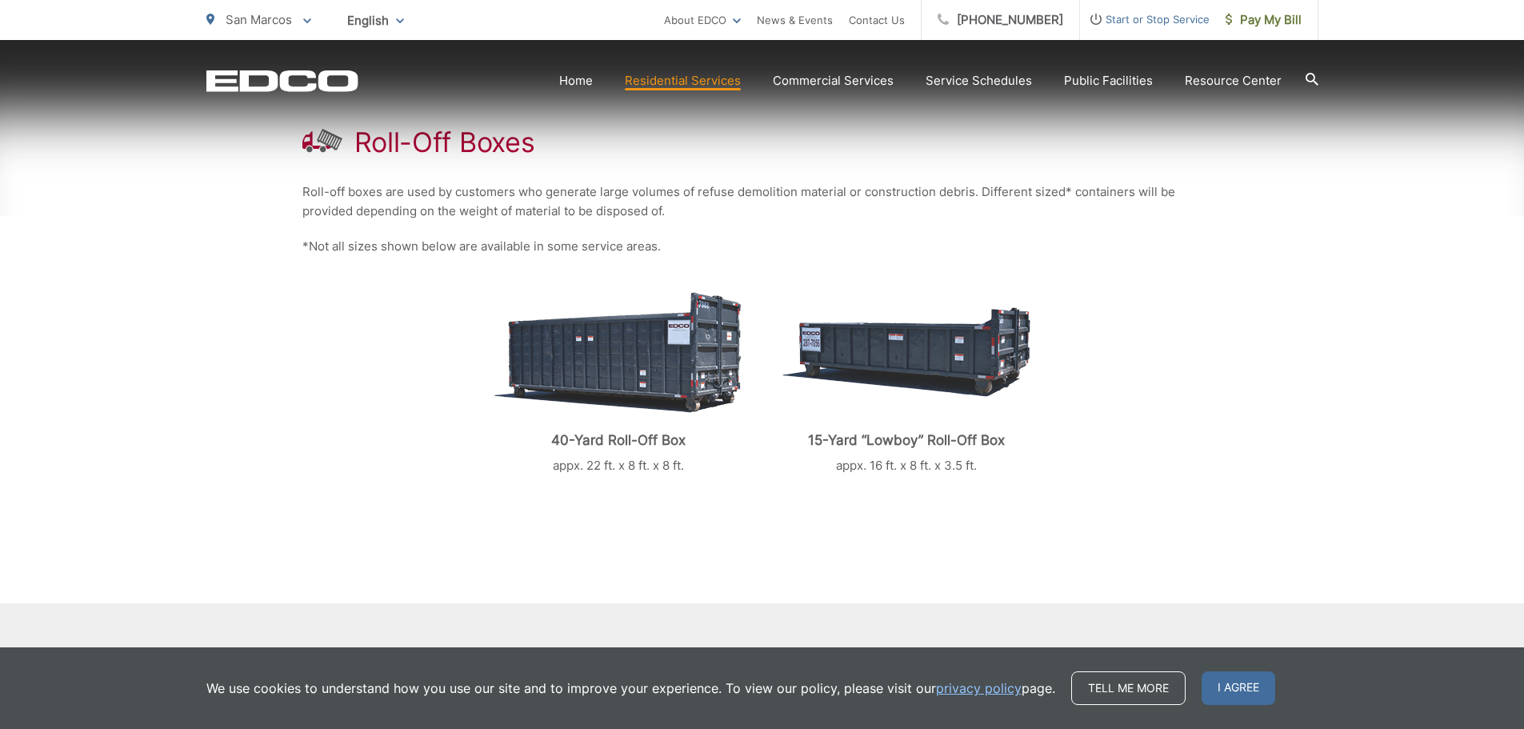
scroll to position [320, 0]
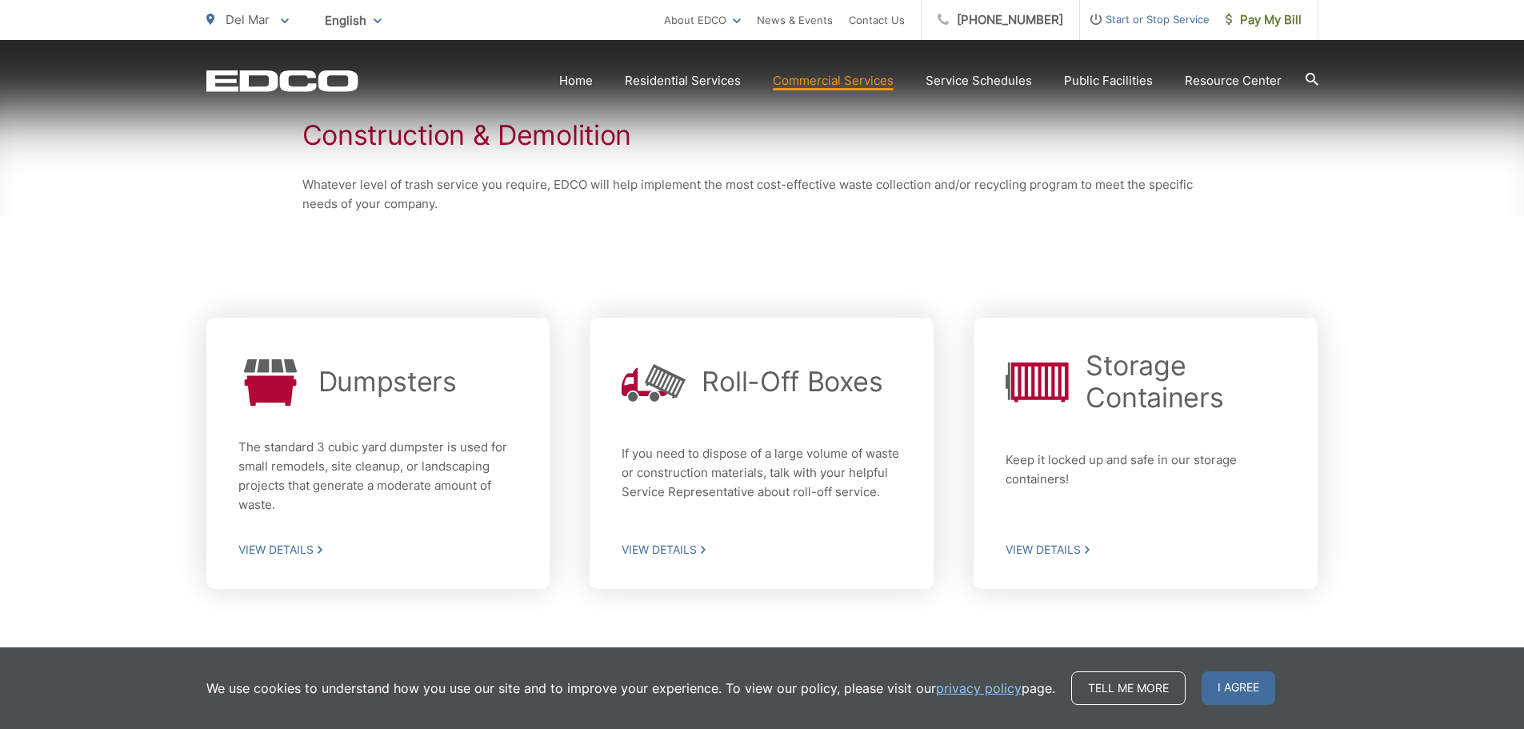
scroll to position [352, 0]
